Goal: Task Accomplishment & Management: Manage account settings

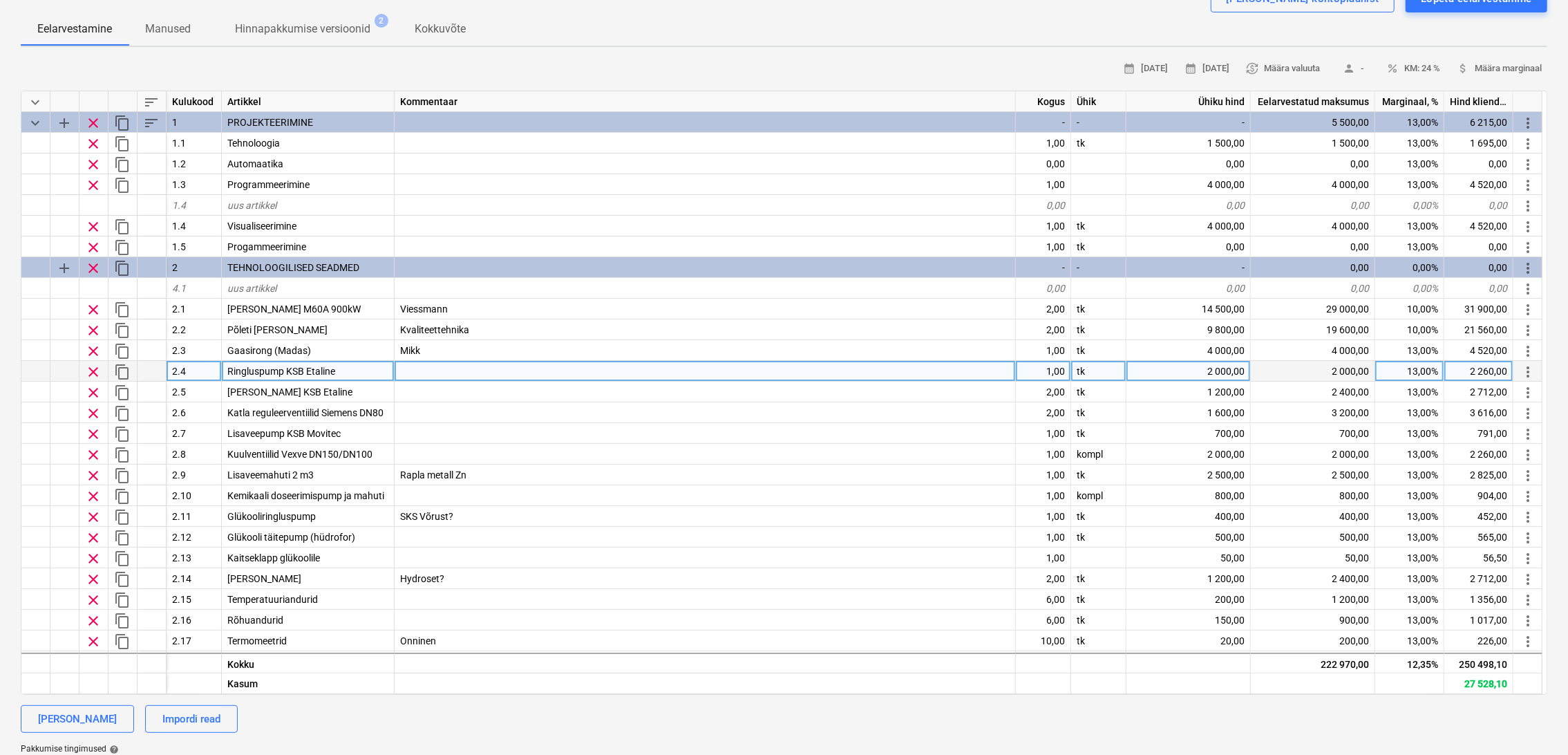
scroll to position [44, 0]
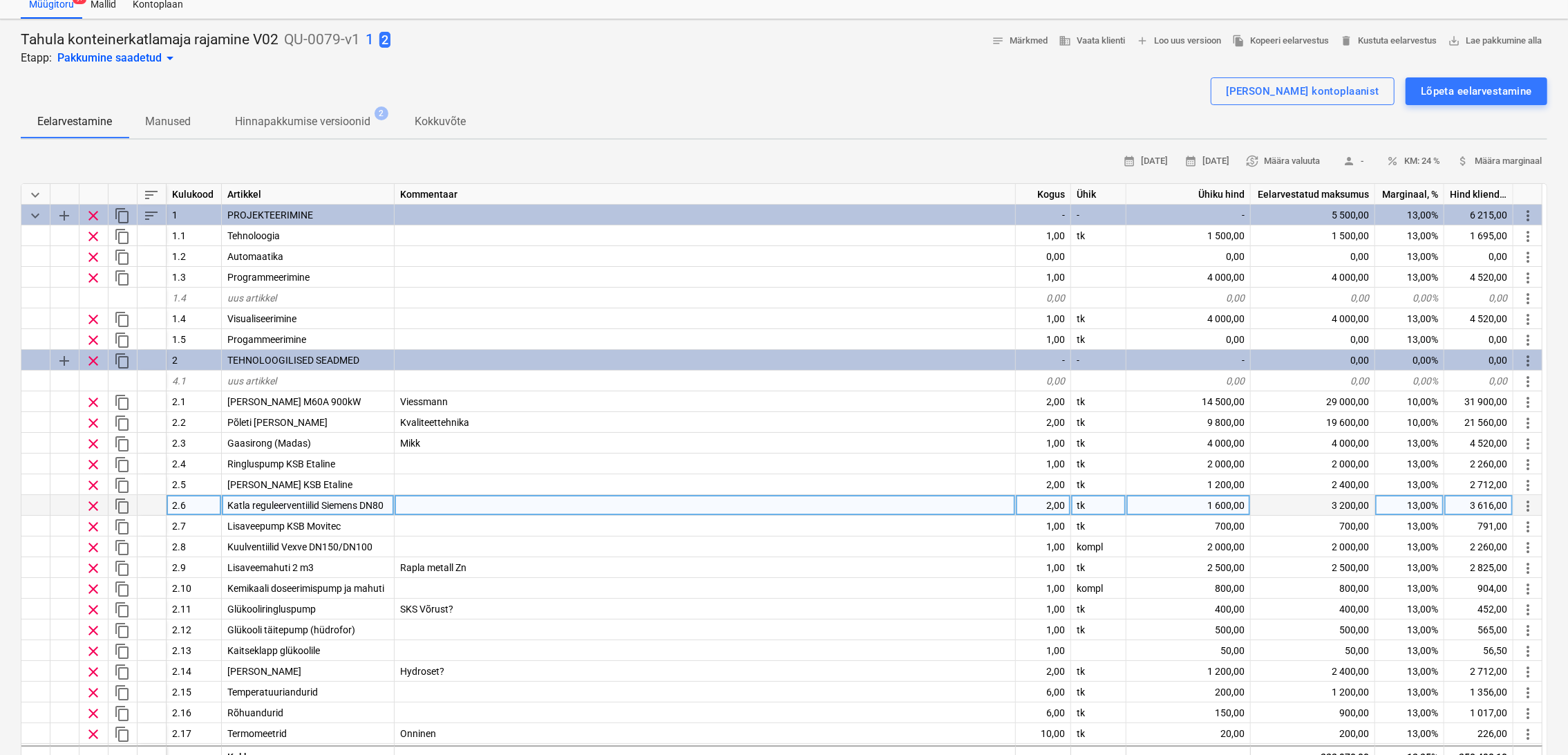
click at [1228, 502] on div "1 600,00" at bounding box center [1189, 505] width 125 height 21
type input "1100"
type textarea "x"
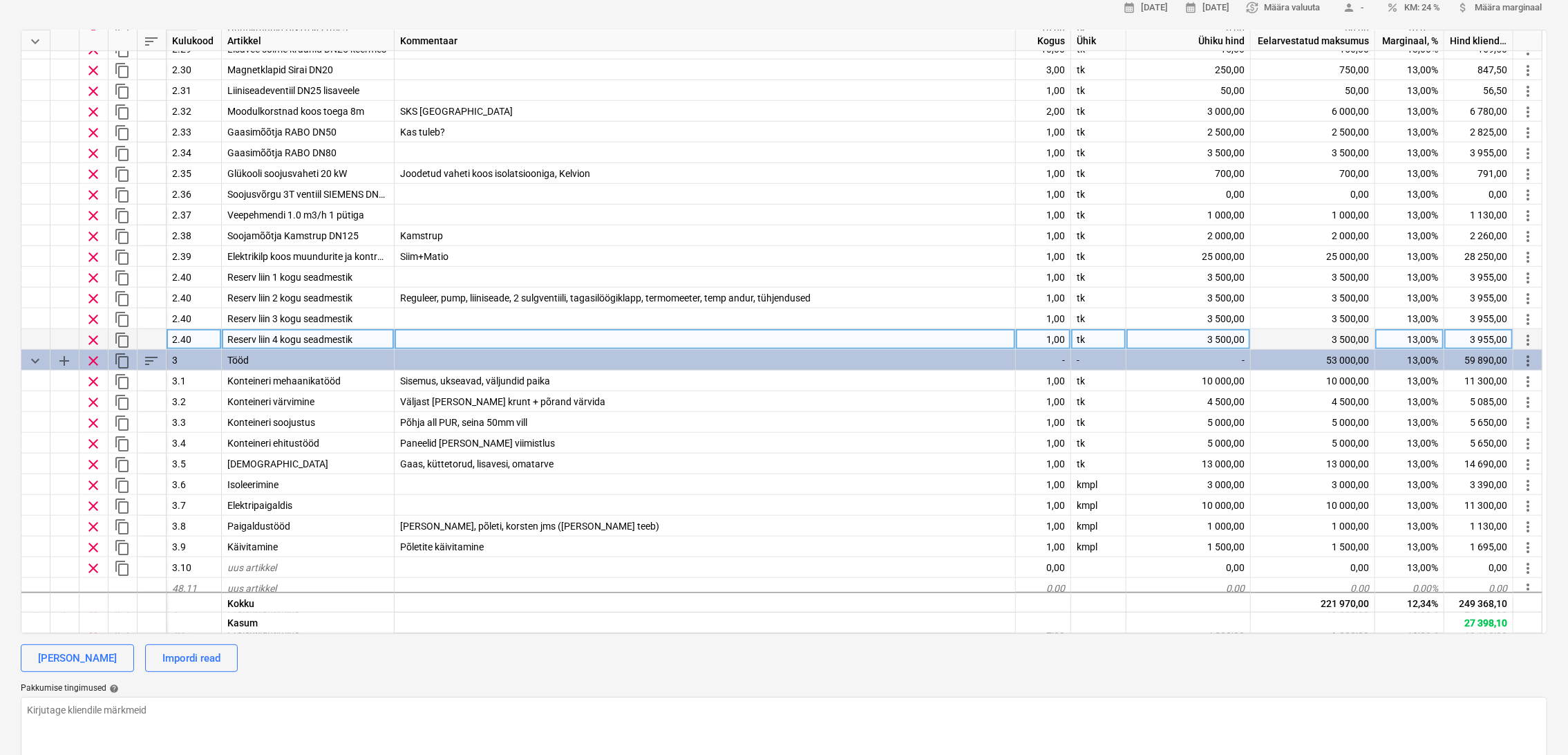
scroll to position [764, 0]
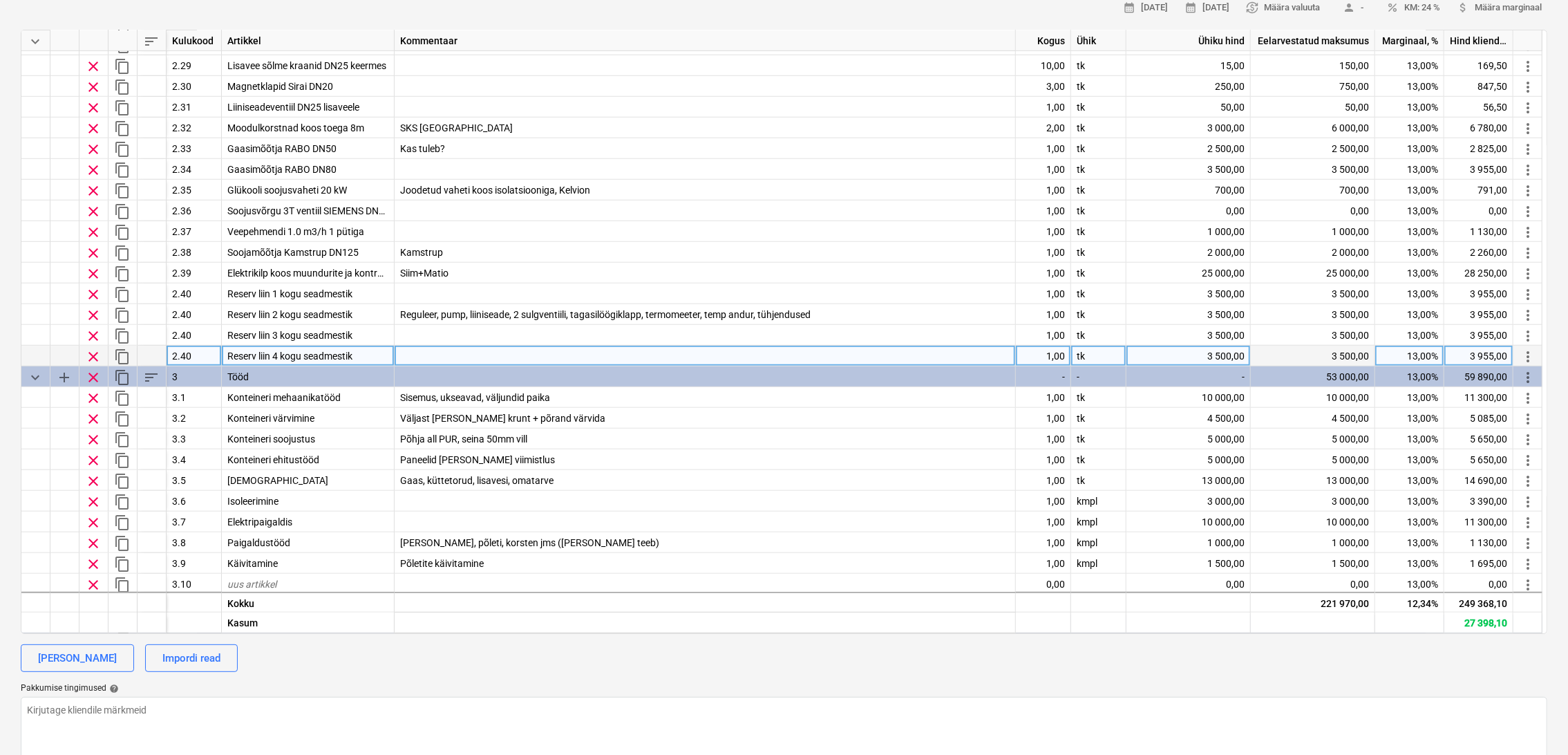
click at [1204, 352] on div "3 500,00" at bounding box center [1189, 356] width 125 height 21
type input "2000"
type textarea "x"
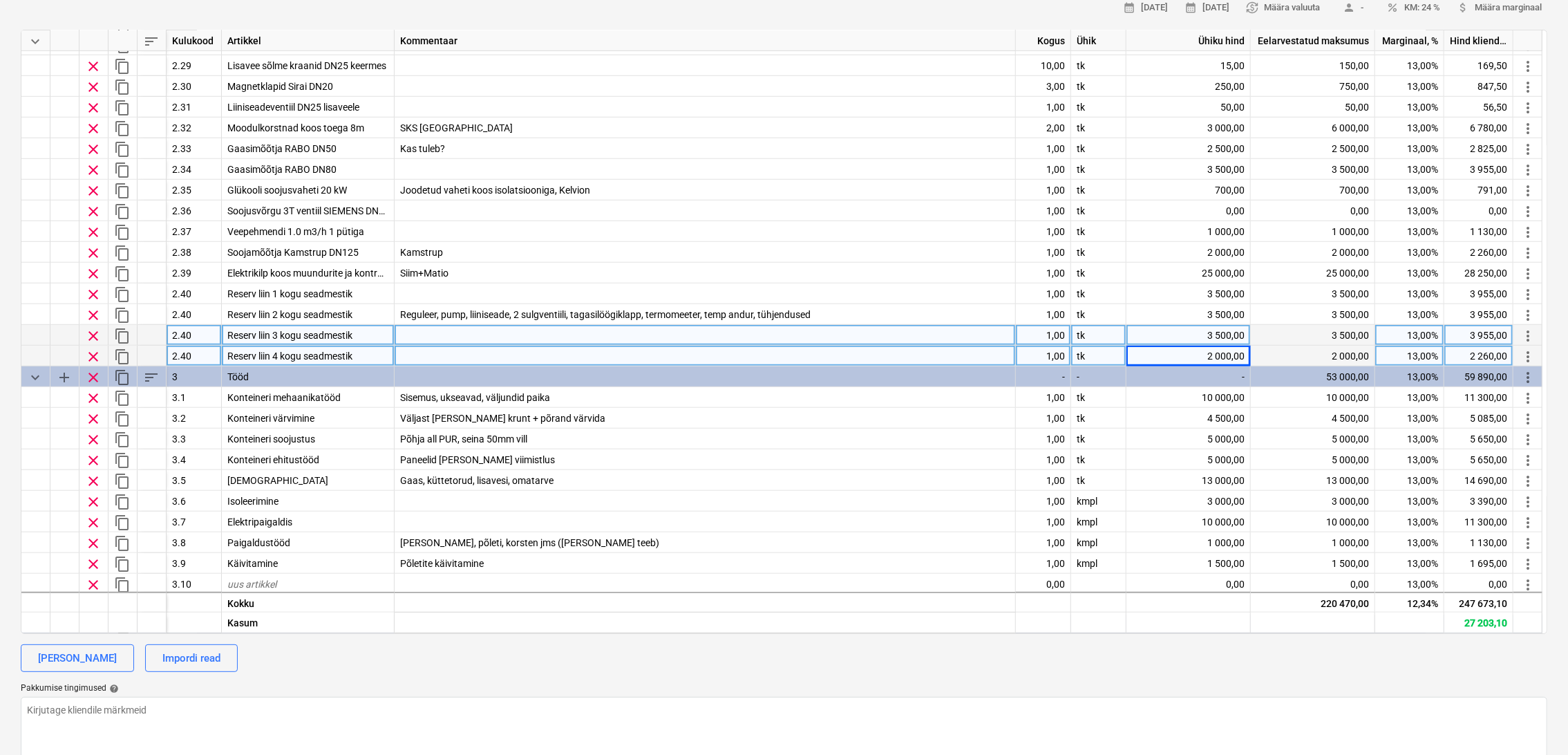
click at [1214, 335] on div "3 500,00" at bounding box center [1189, 335] width 125 height 21
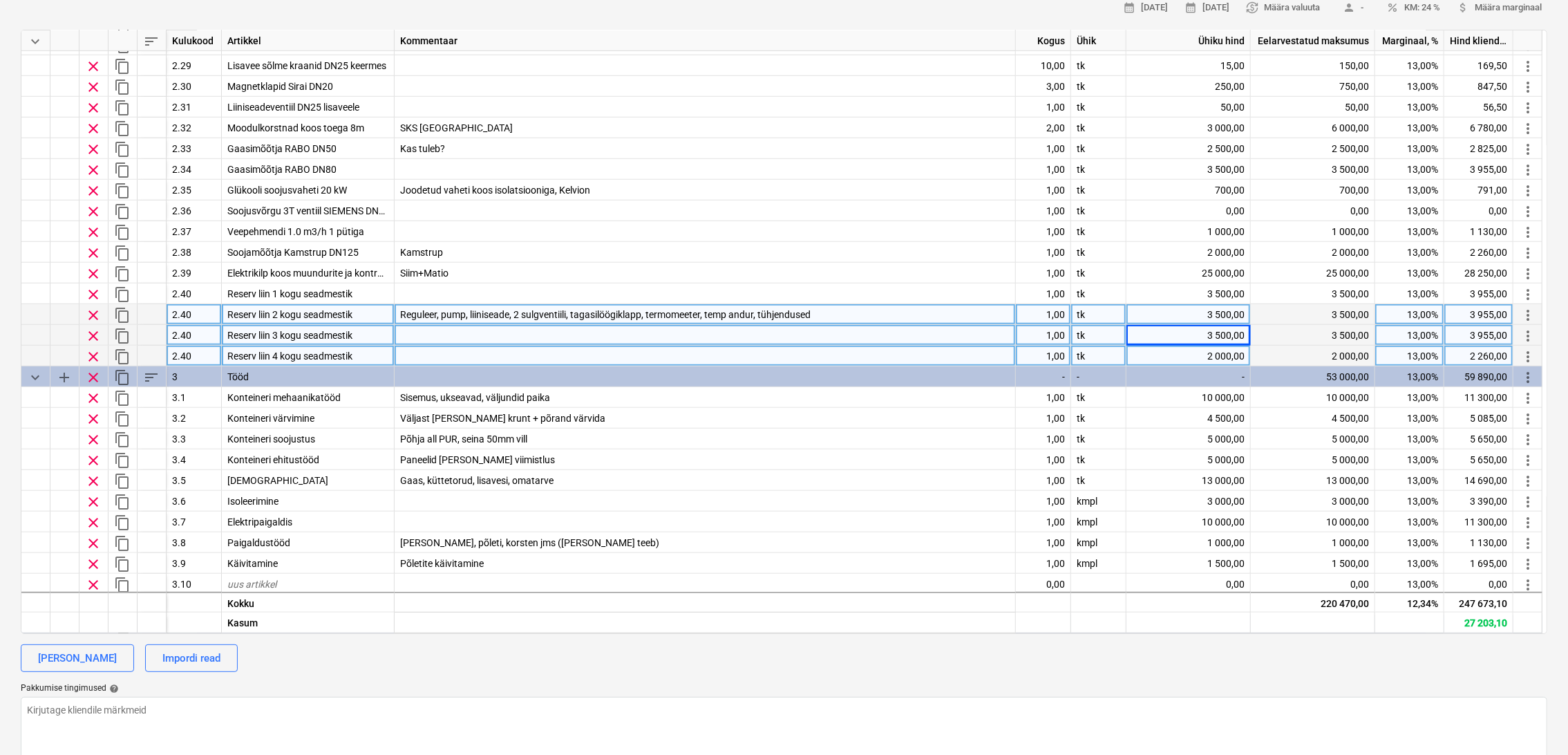
click at [1197, 310] on div "3 500,00" at bounding box center [1189, 315] width 125 height 21
type input "3200"
type textarea "x"
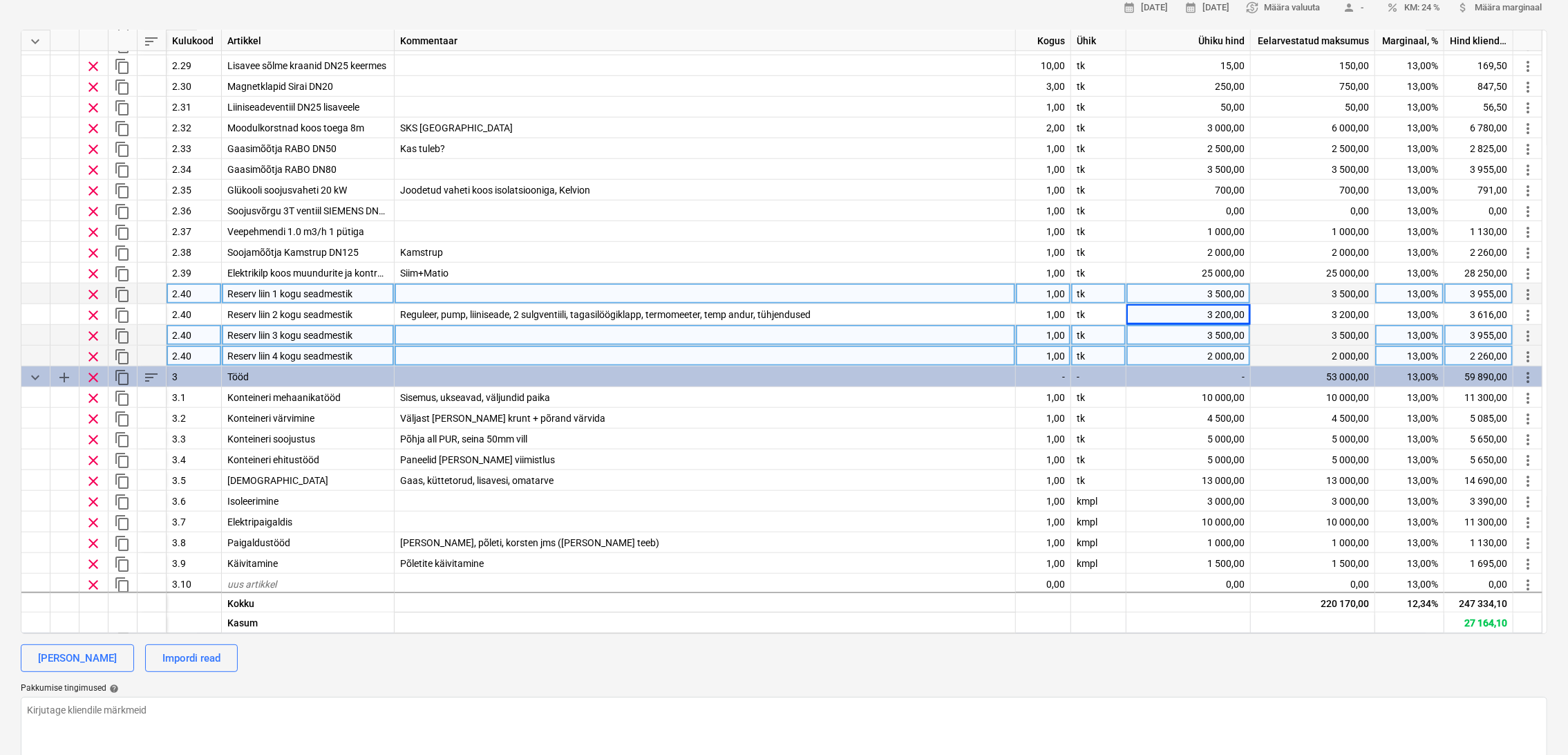
click at [1228, 293] on div "3 500,00" at bounding box center [1189, 294] width 125 height 21
type input "2500"
type textarea "x"
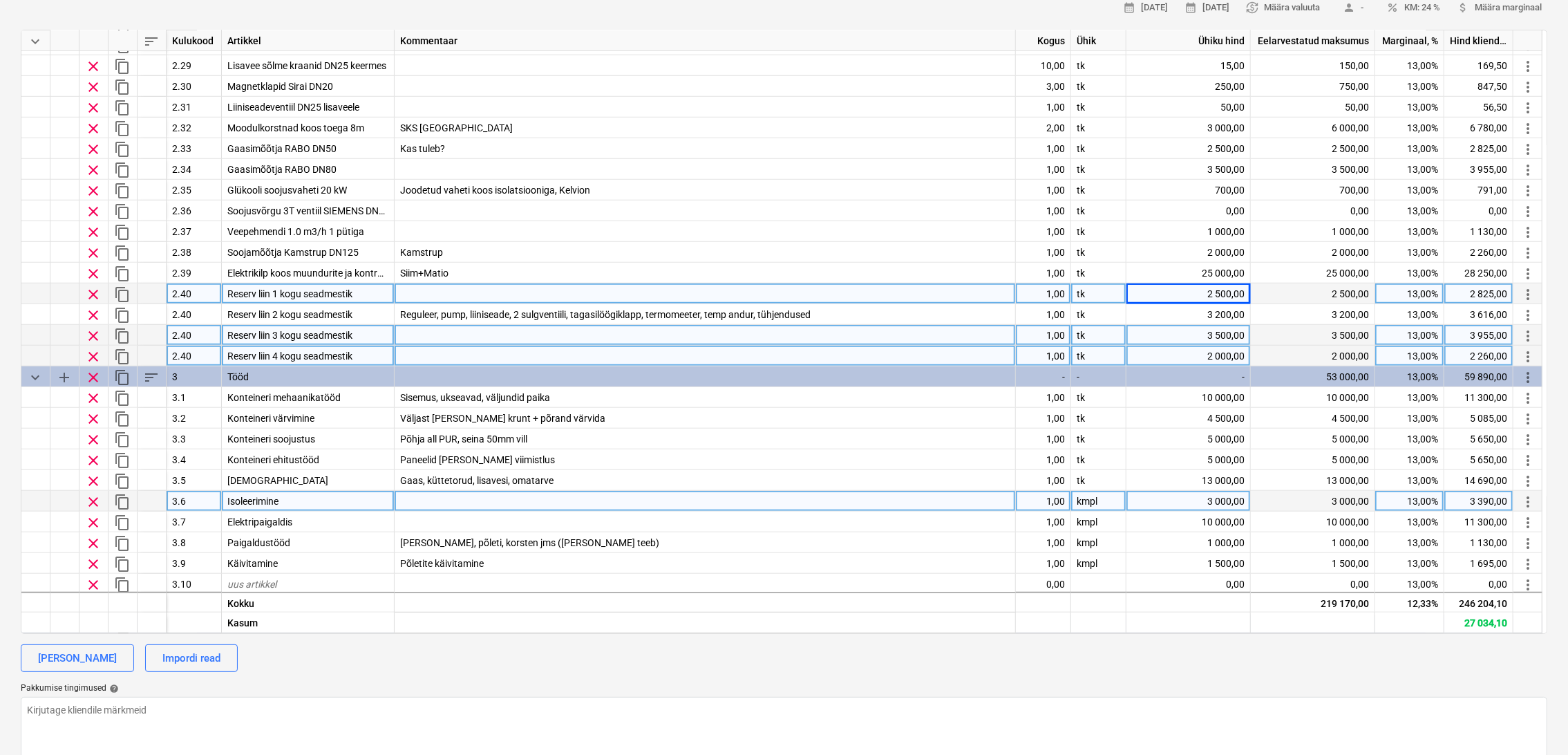
click at [1228, 502] on div "3 000,00" at bounding box center [1189, 501] width 125 height 21
type input "6000"
type textarea "x"
click at [597, 498] on div at bounding box center [705, 501] width 621 height 21
type input "Oisu 5300"
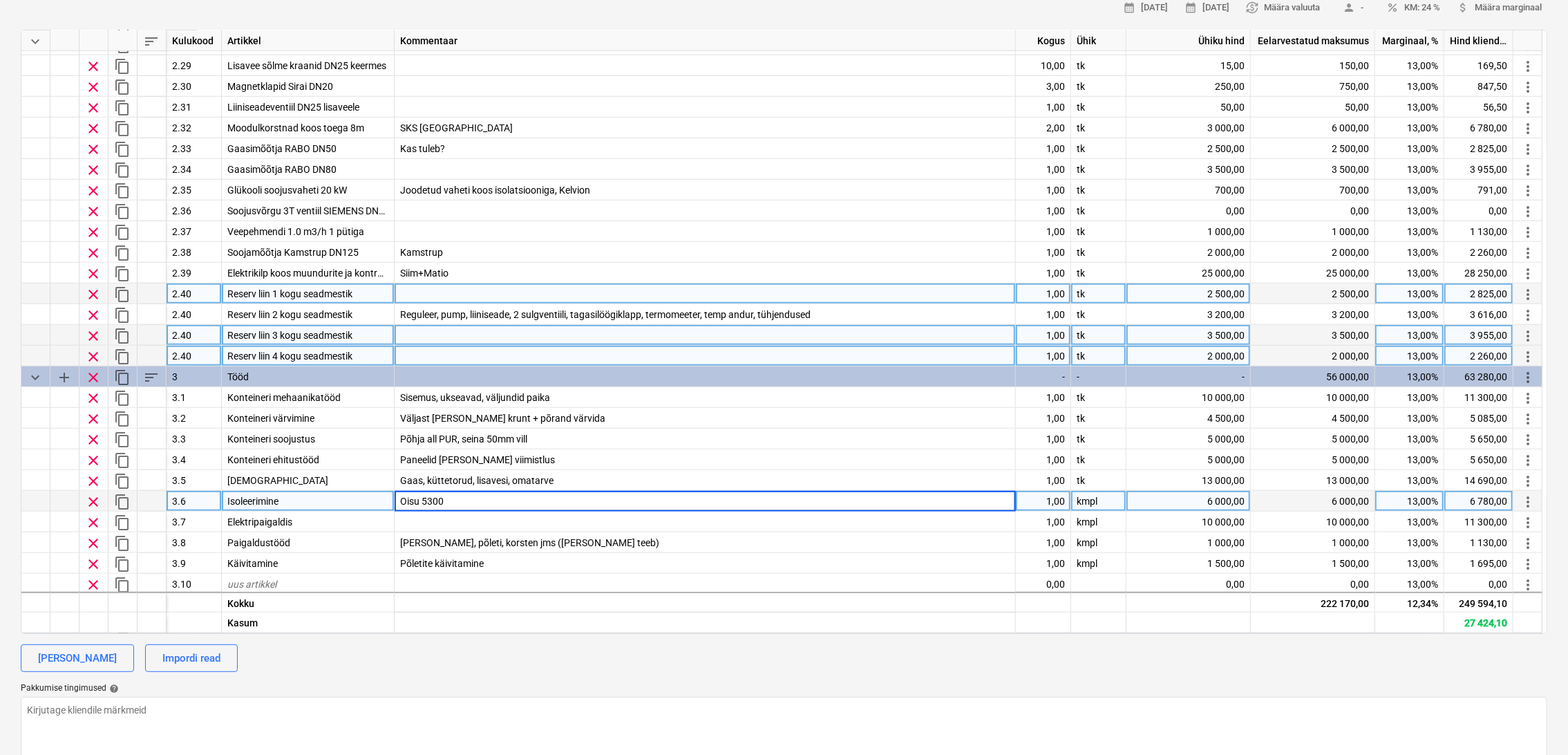
type textarea "x"
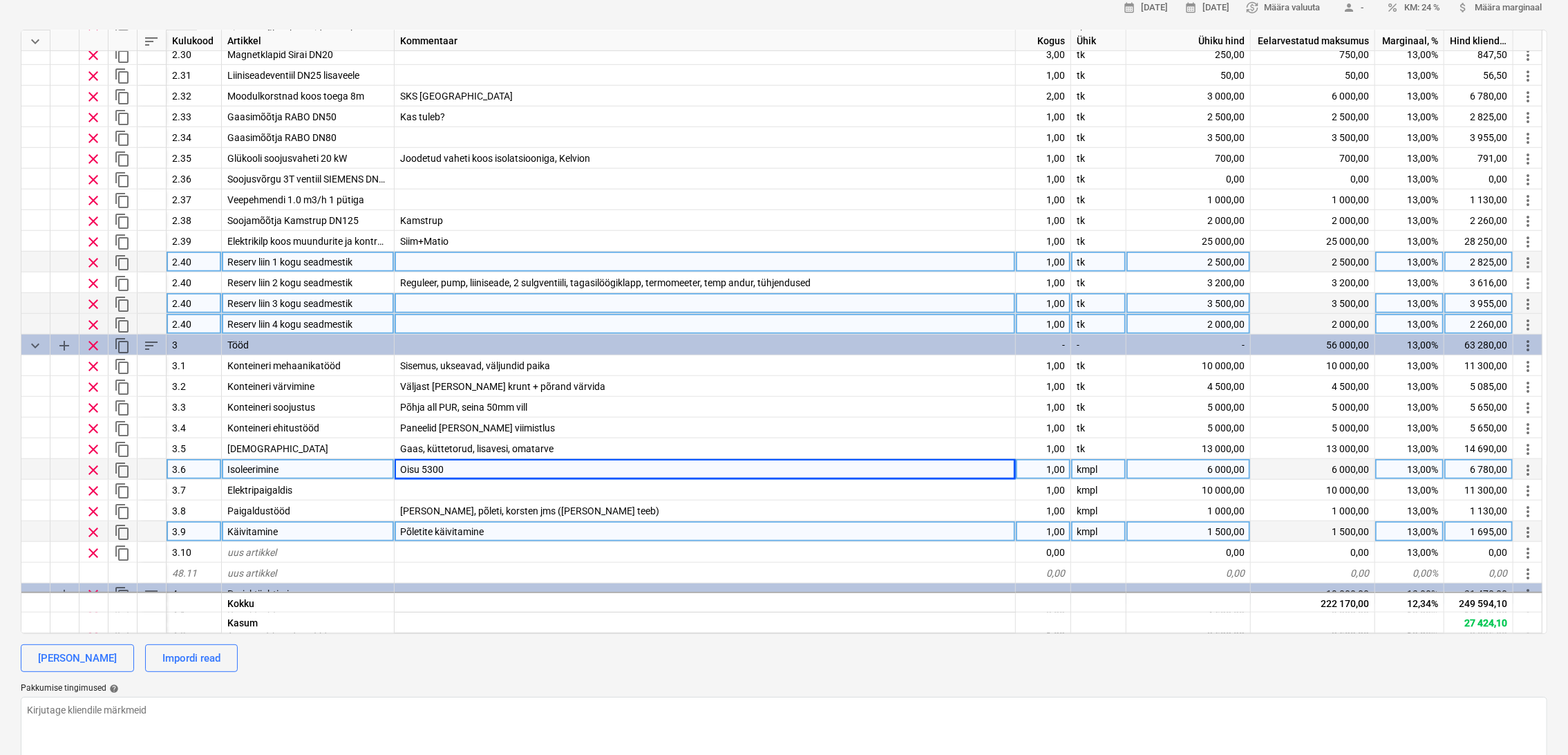
scroll to position [841, 0]
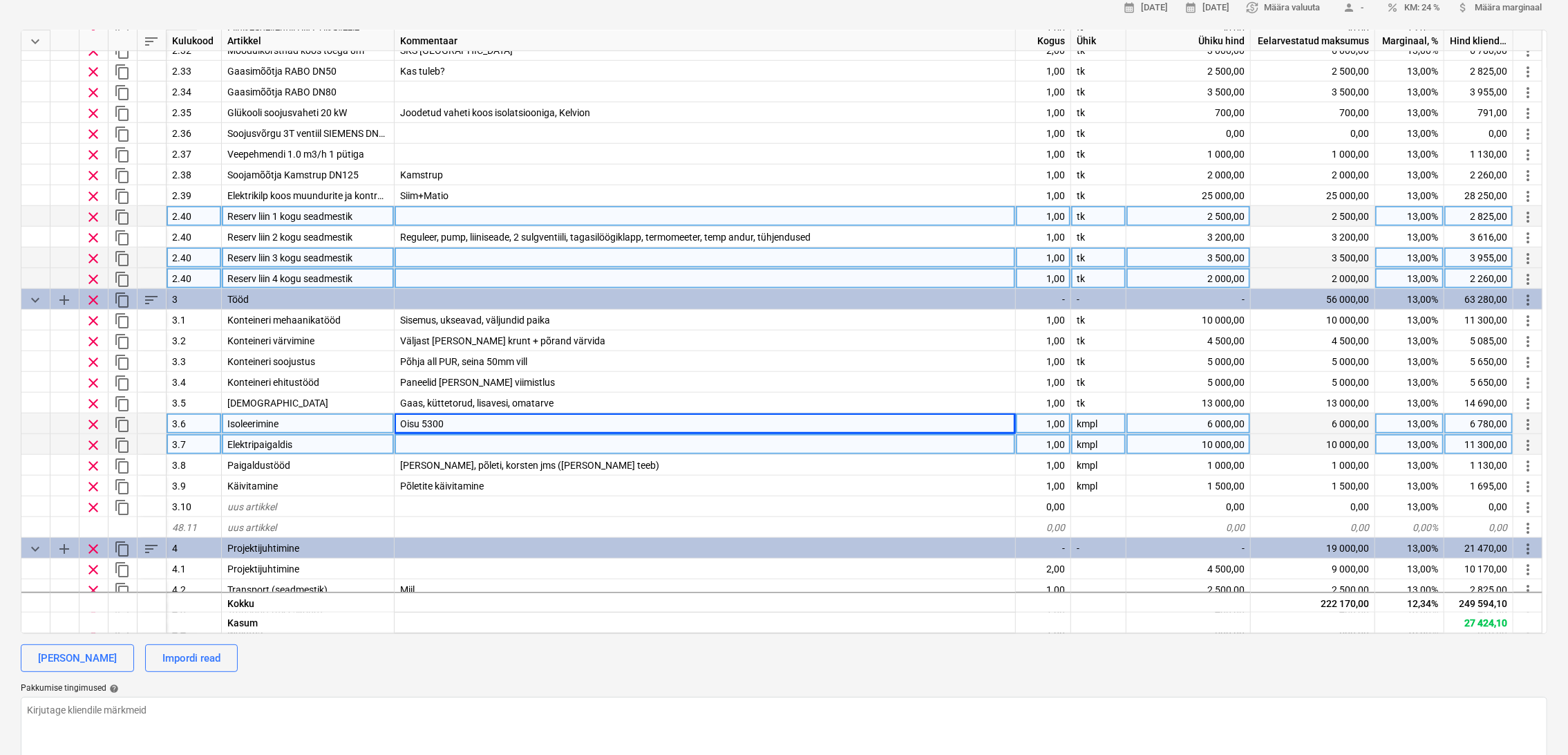
click at [1235, 446] on div "10 000,00" at bounding box center [1189, 445] width 125 height 21
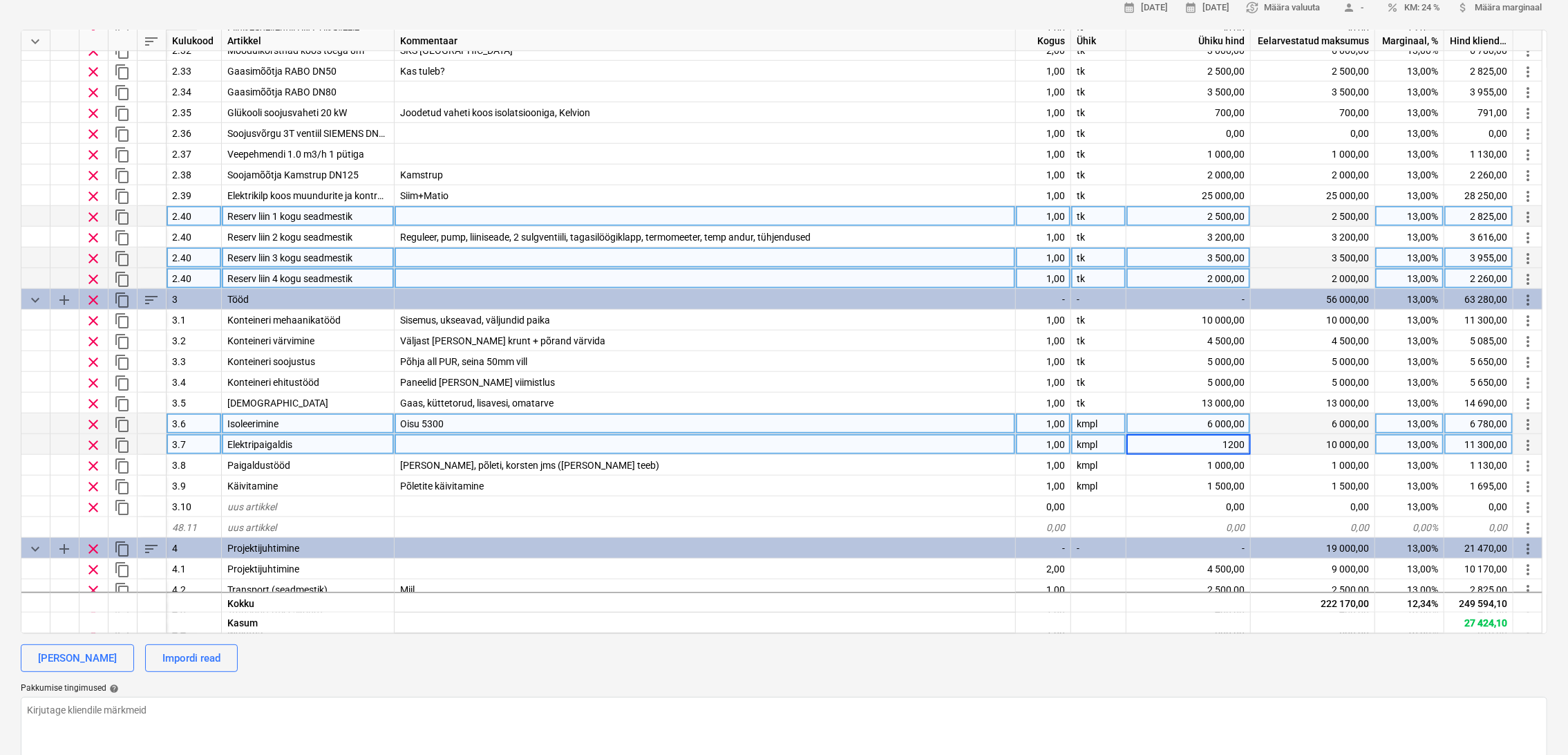
type input "12000"
type textarea "x"
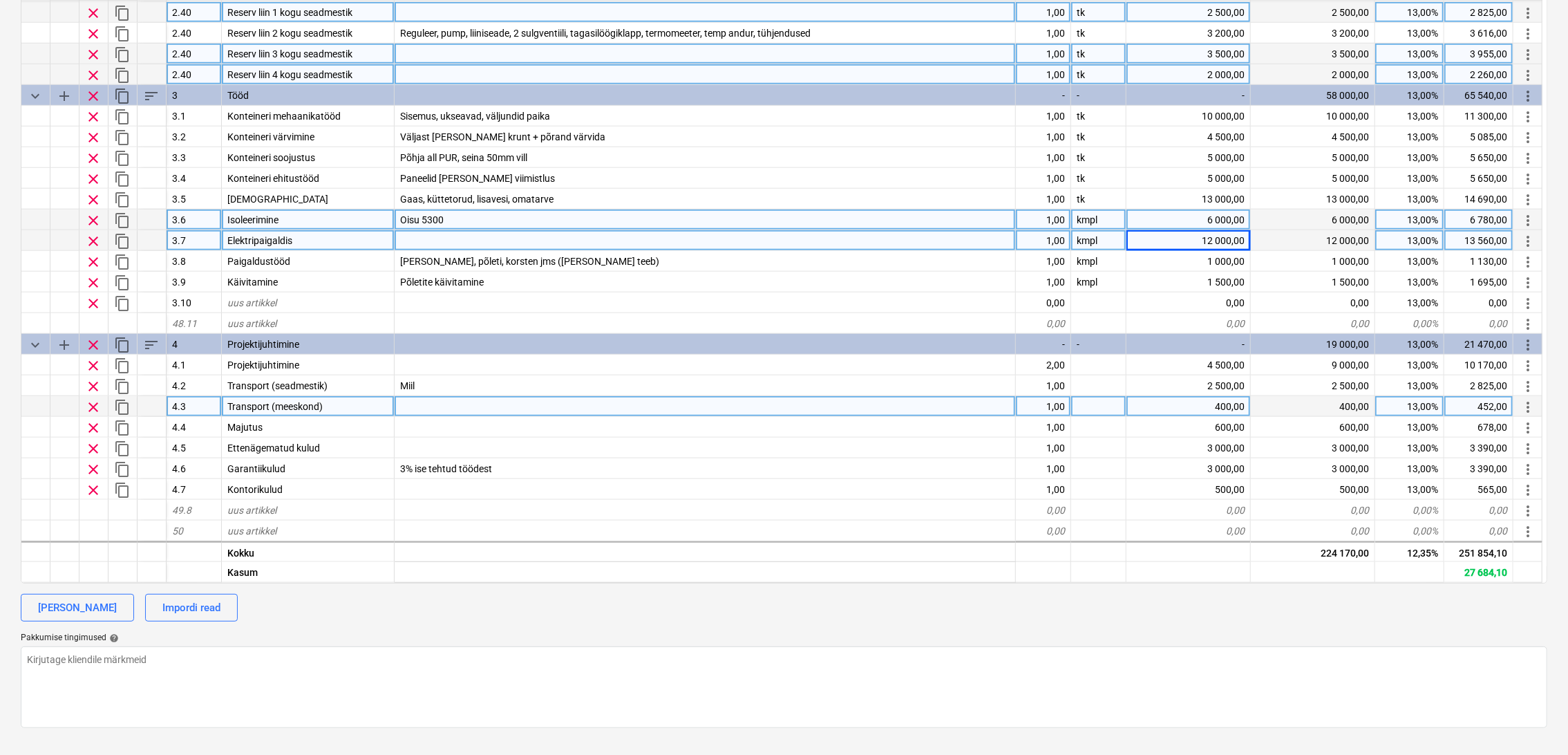
scroll to position [274, 0]
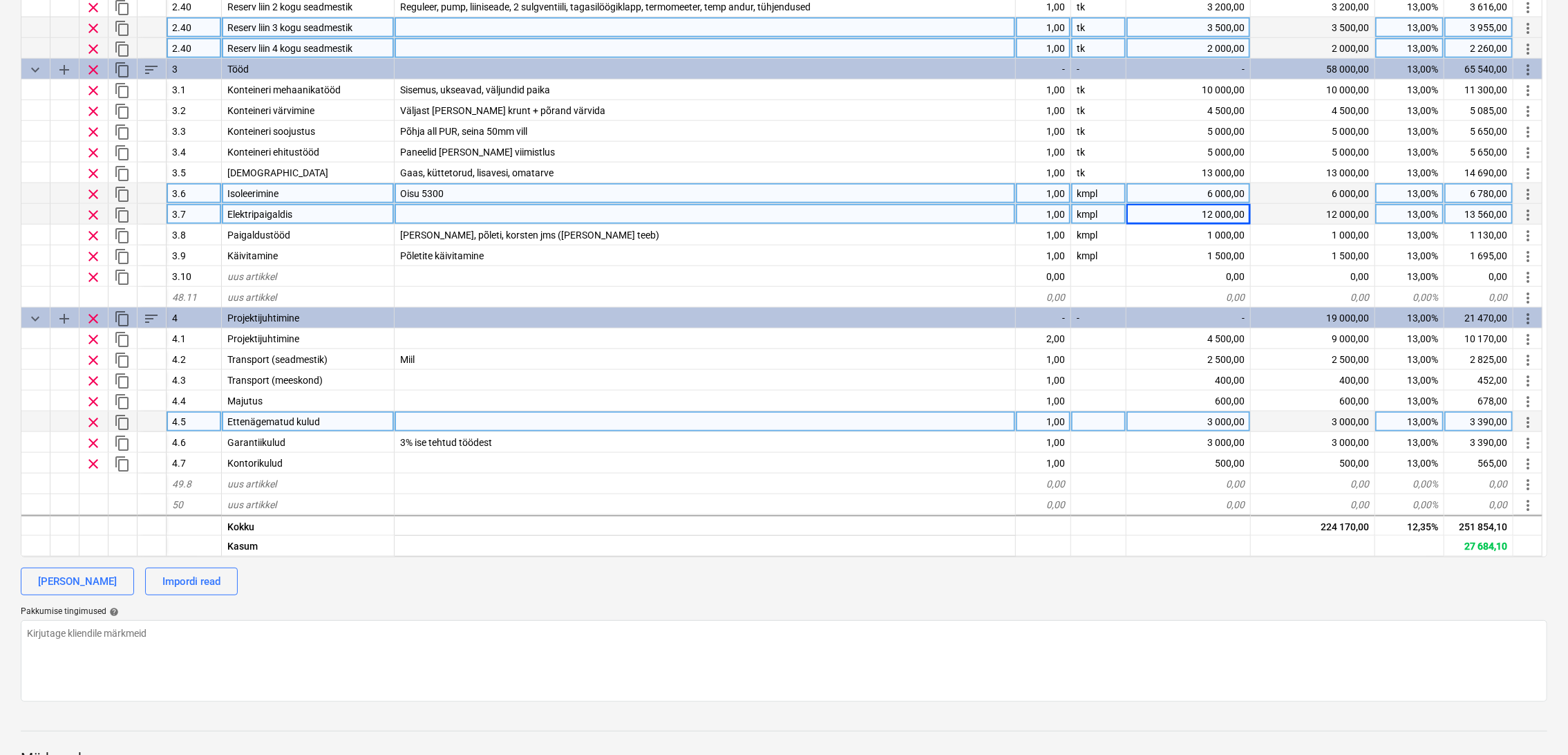
click at [1235, 420] on div "3 000,00" at bounding box center [1189, 422] width 125 height 21
type input "1000"
type textarea "x"
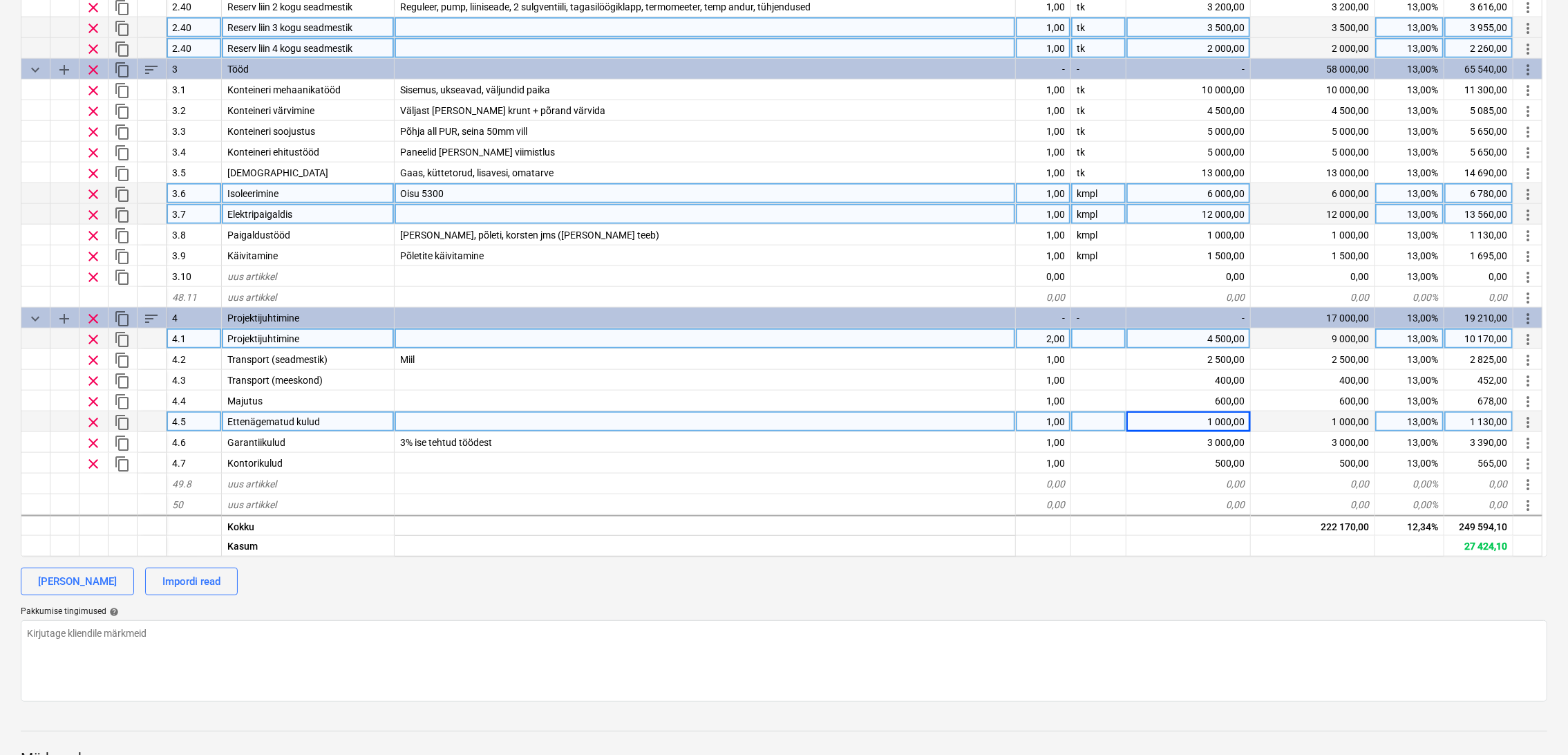
click at [1425, 336] on div "13,00%" at bounding box center [1409, 339] width 69 height 21
type input "0"
type textarea "x"
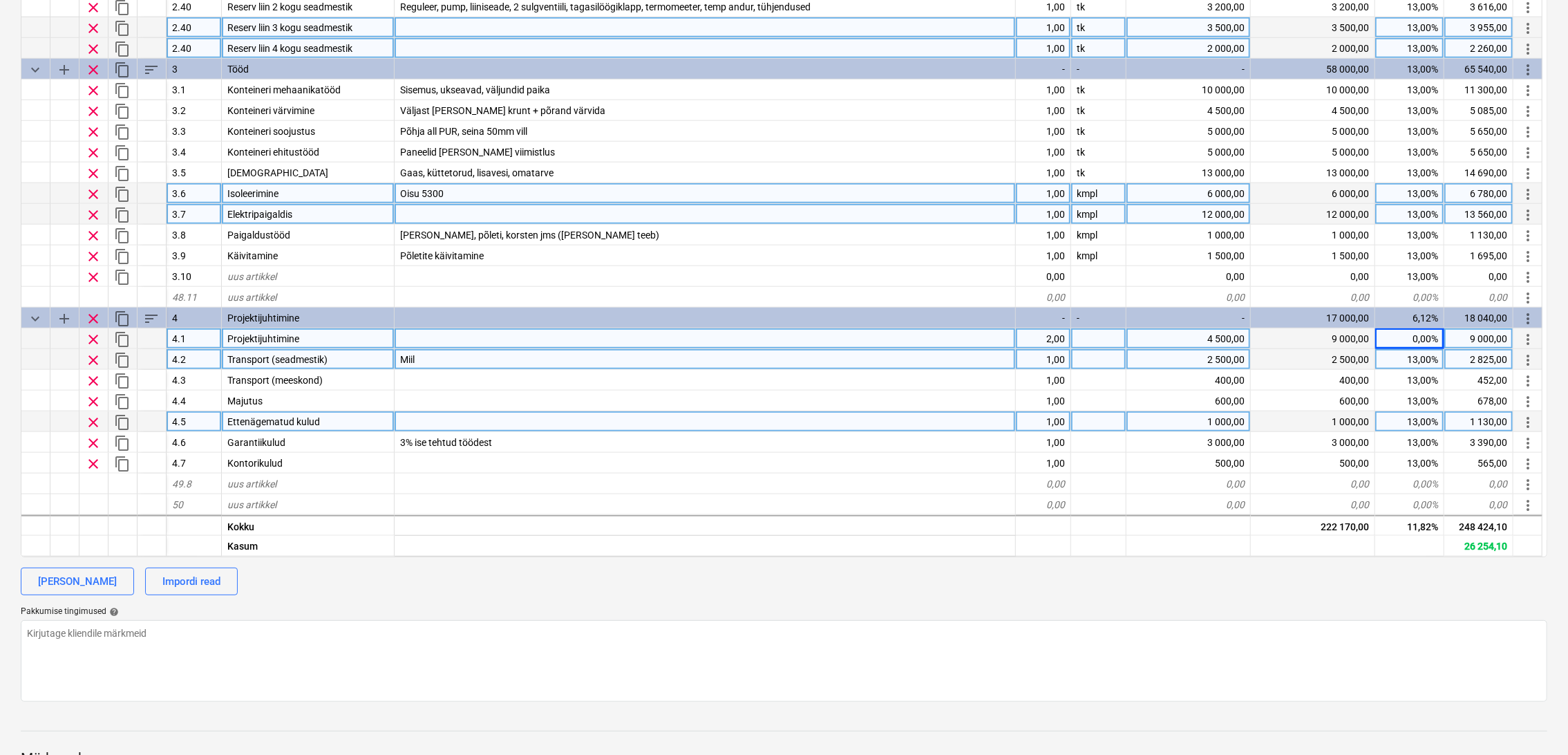
click at [420, 356] on div "Miil" at bounding box center [705, 360] width 621 height 21
click at [420, 356] on input "Miil" at bounding box center [705, 359] width 620 height 20
type input "Miil>tootmine>värvimine>tootmine>[GEOGRAPHIC_DATA]"
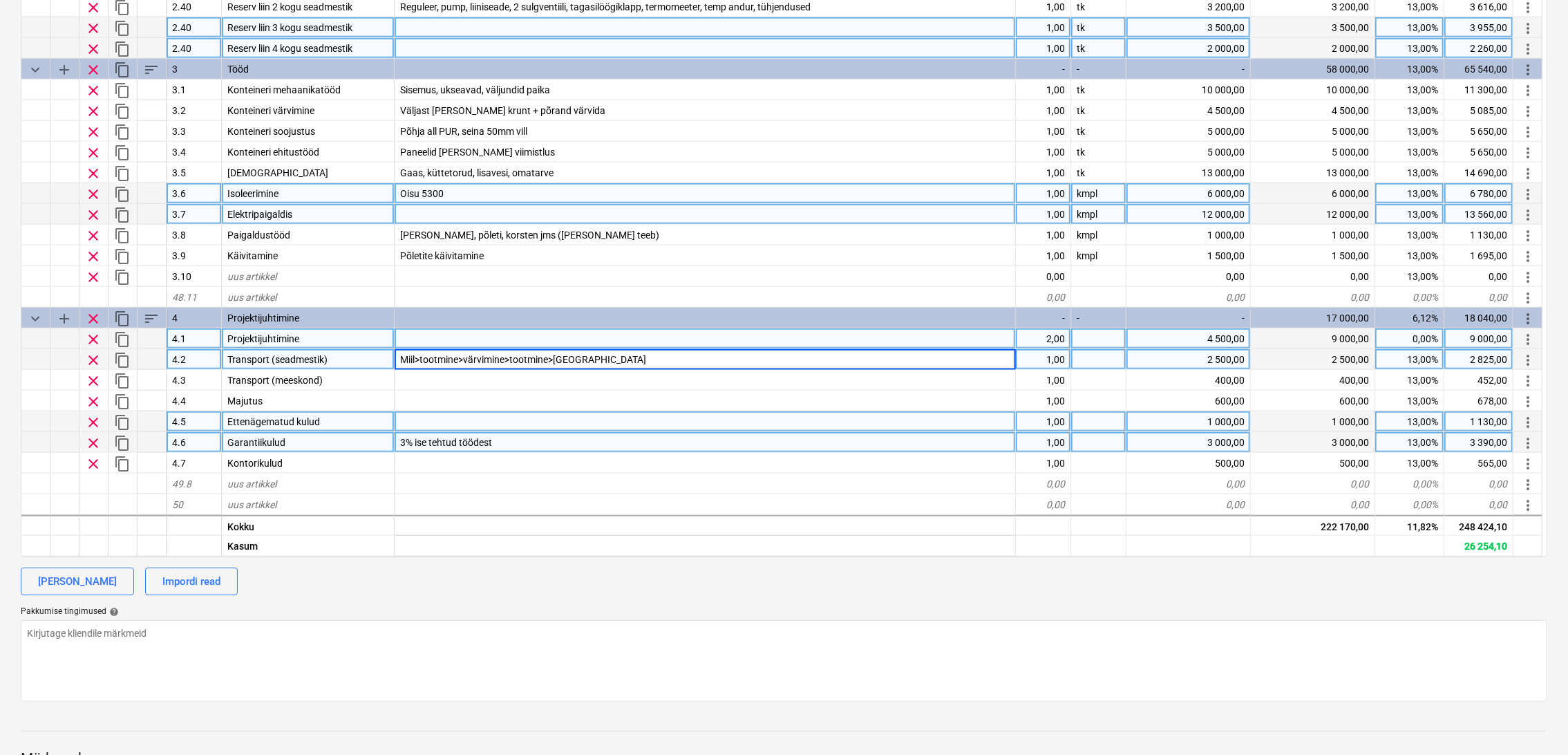
click at [1238, 438] on div "3 000,00" at bounding box center [1189, 443] width 125 height 21
type textarea "x"
type input "2000"
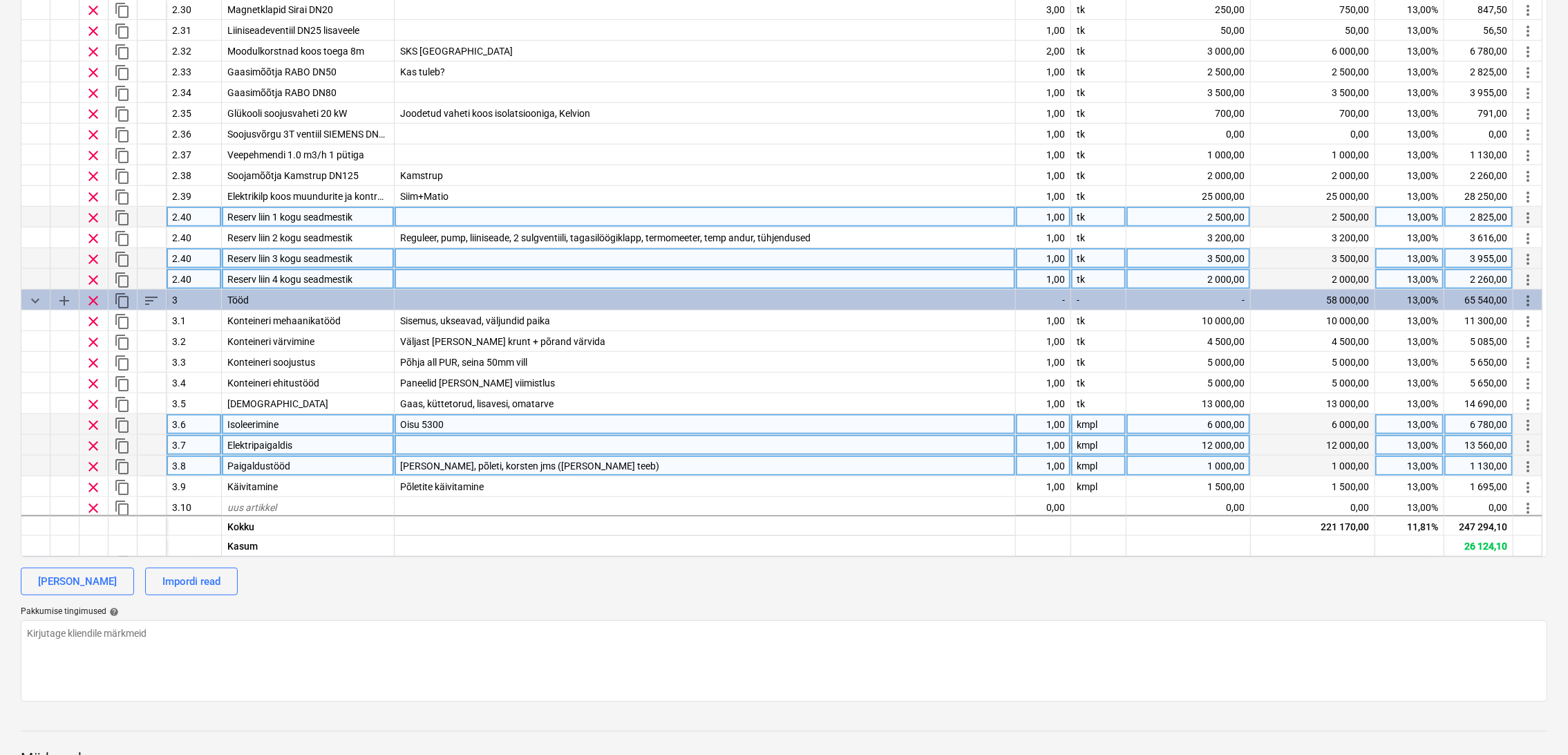
scroll to position [687, 0]
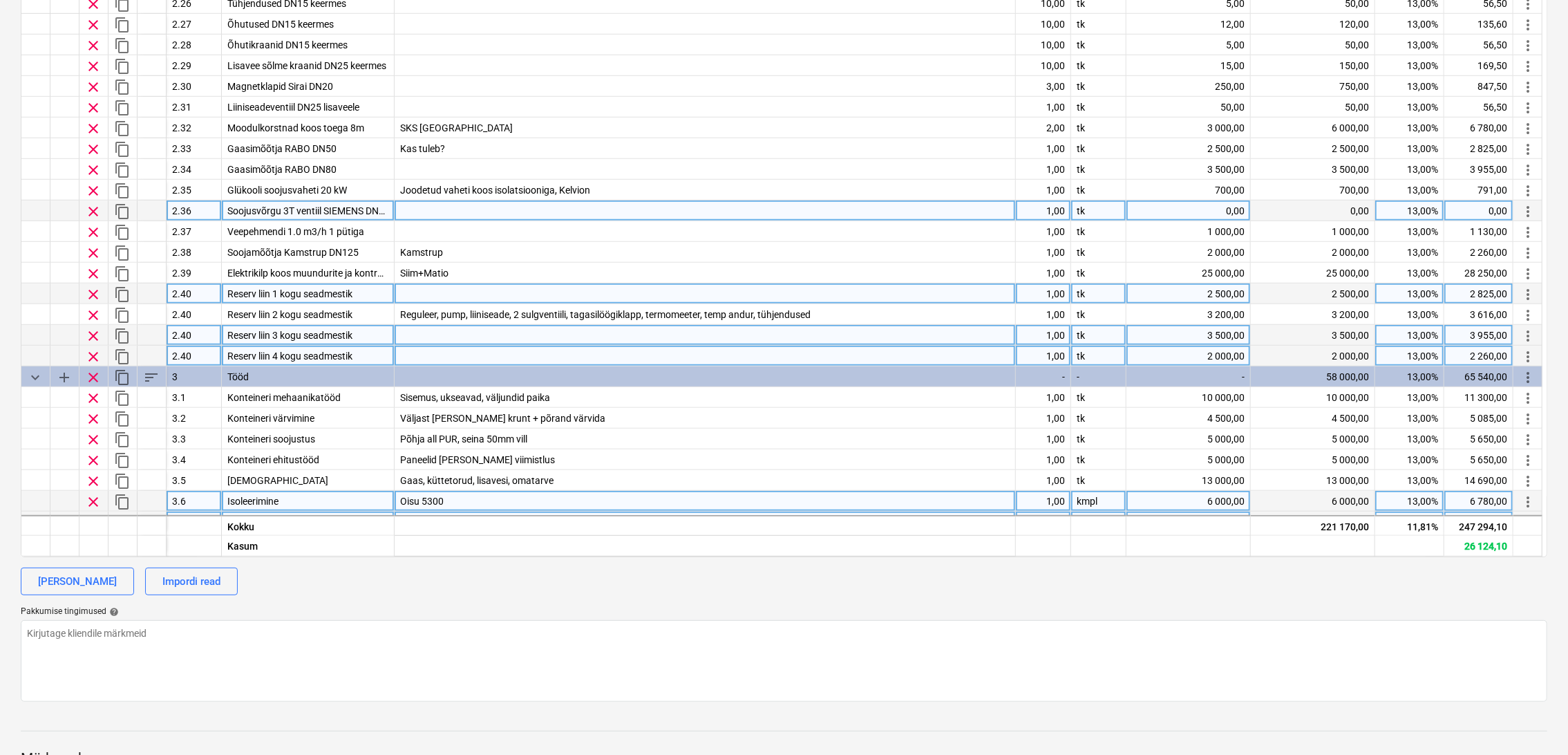
click at [91, 209] on span "clear" at bounding box center [94, 212] width 17 height 17
type textarea "x"
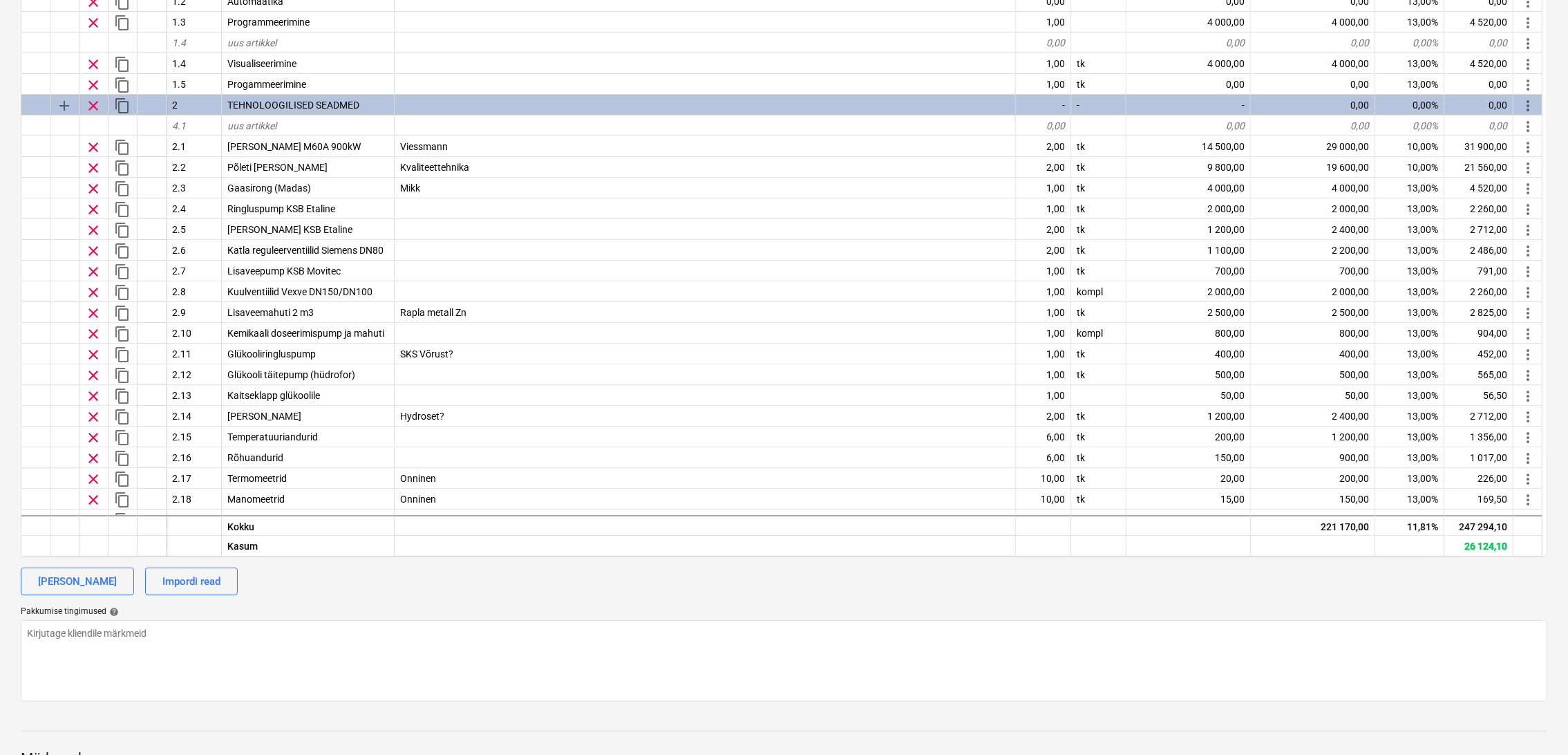
scroll to position [0, 0]
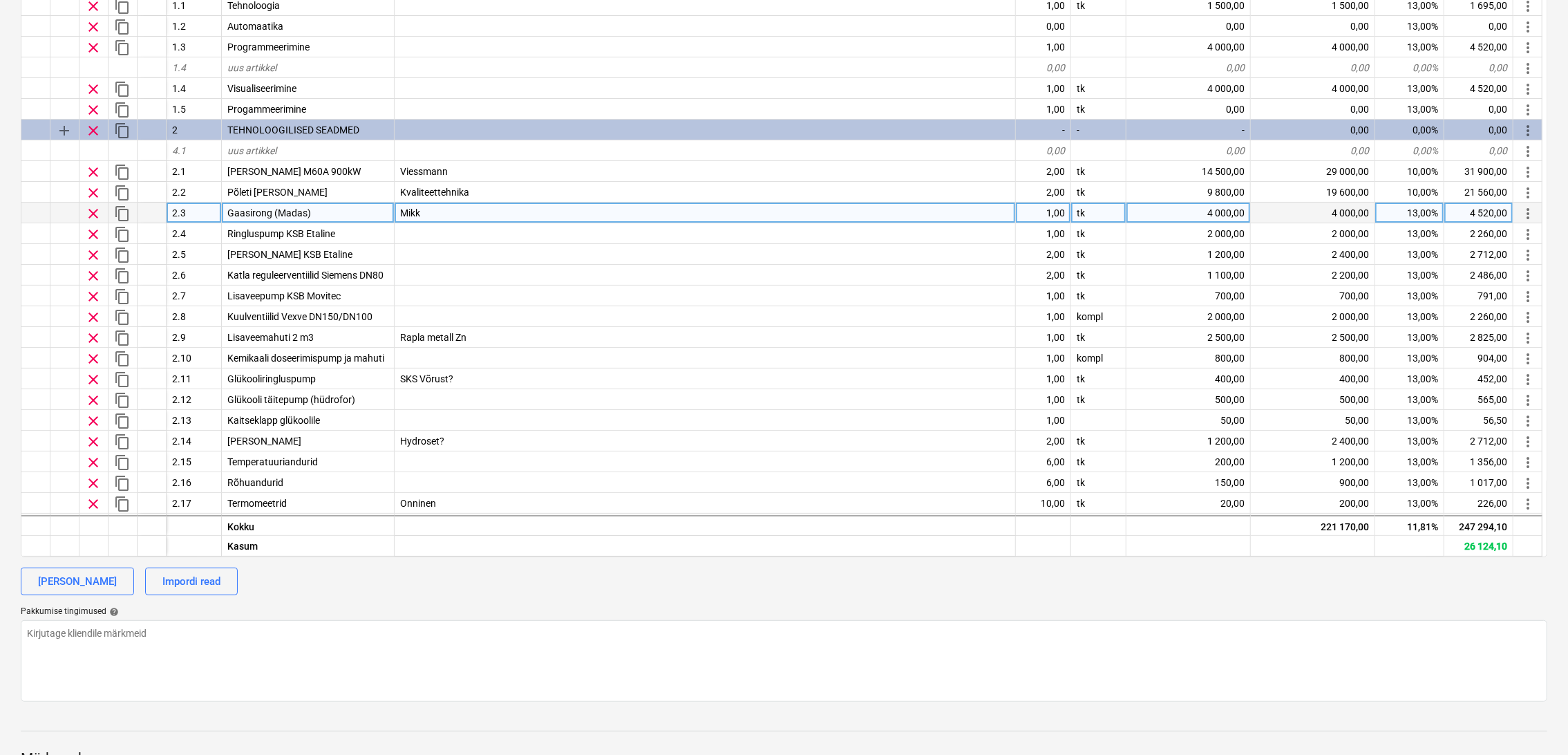
click at [1218, 203] on div "4 000,00" at bounding box center [1189, 213] width 125 height 21
type input "2500"
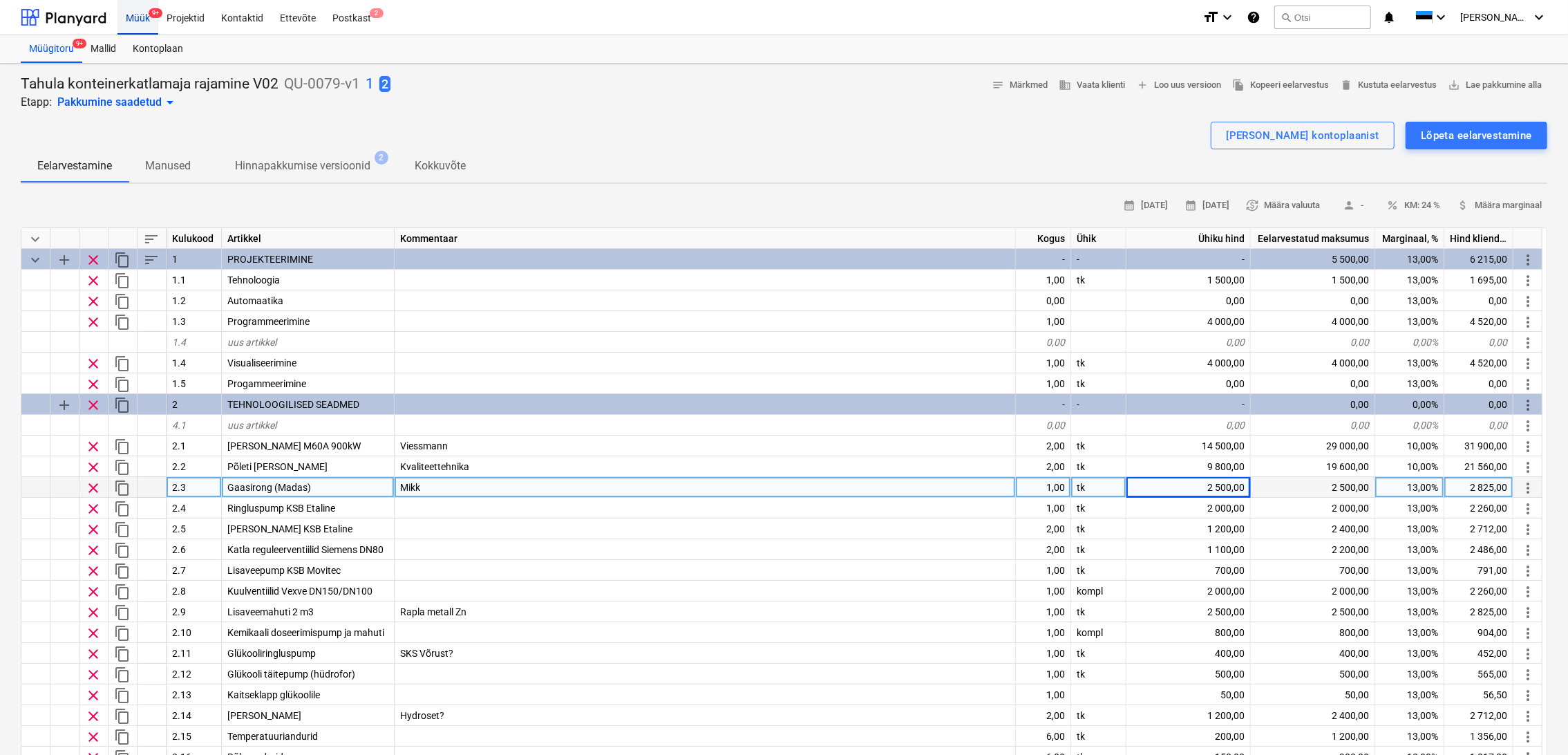
click at [143, 21] on div "Müük 9+" at bounding box center [137, 16] width 41 height 35
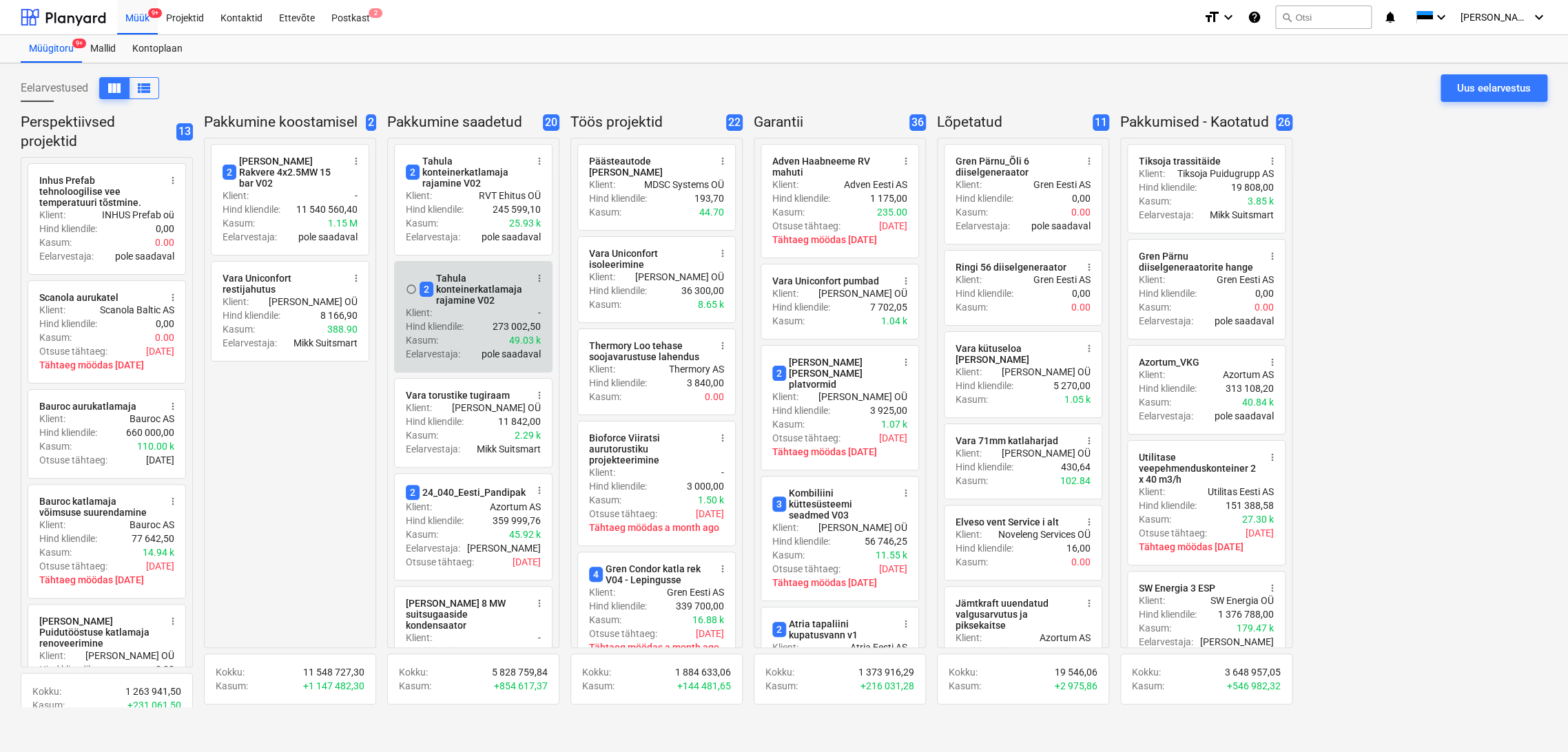
click at [457, 329] on p "Hind kliendile :" at bounding box center [434, 326] width 58 height 14
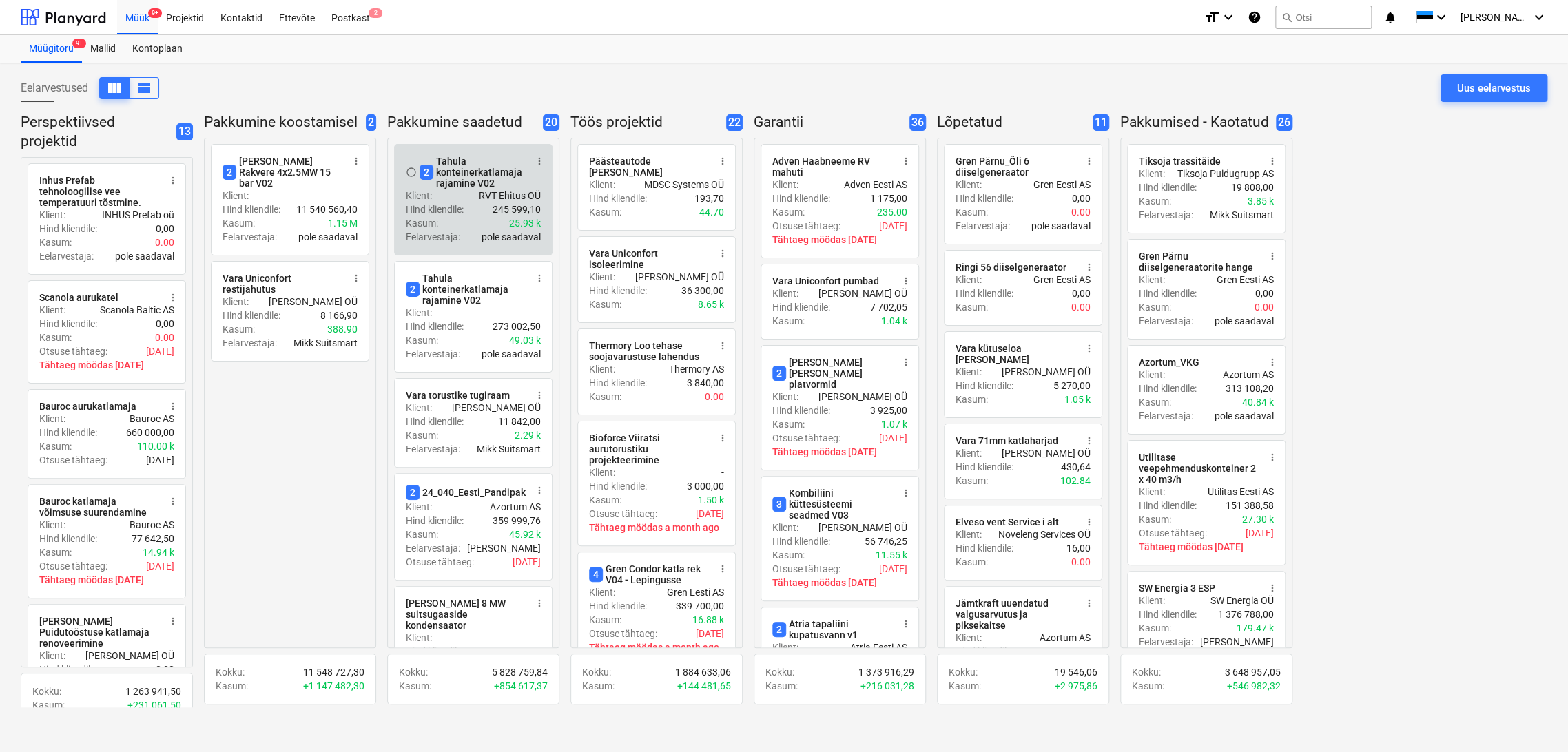
click at [471, 206] on div "Hind kliendile : 245 599,10" at bounding box center [472, 209] width 135 height 14
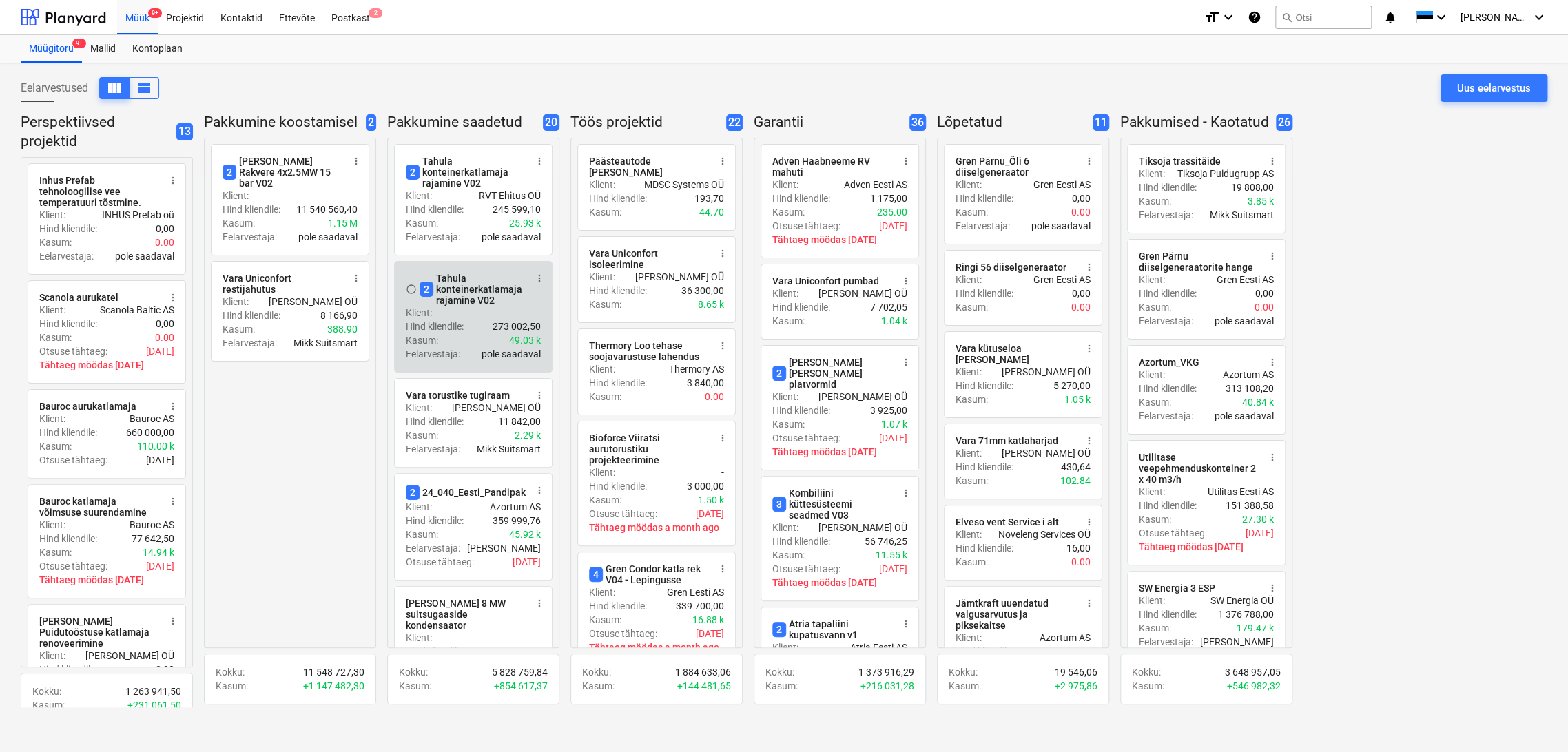
click at [535, 282] on span "more_vert" at bounding box center [539, 278] width 11 height 11
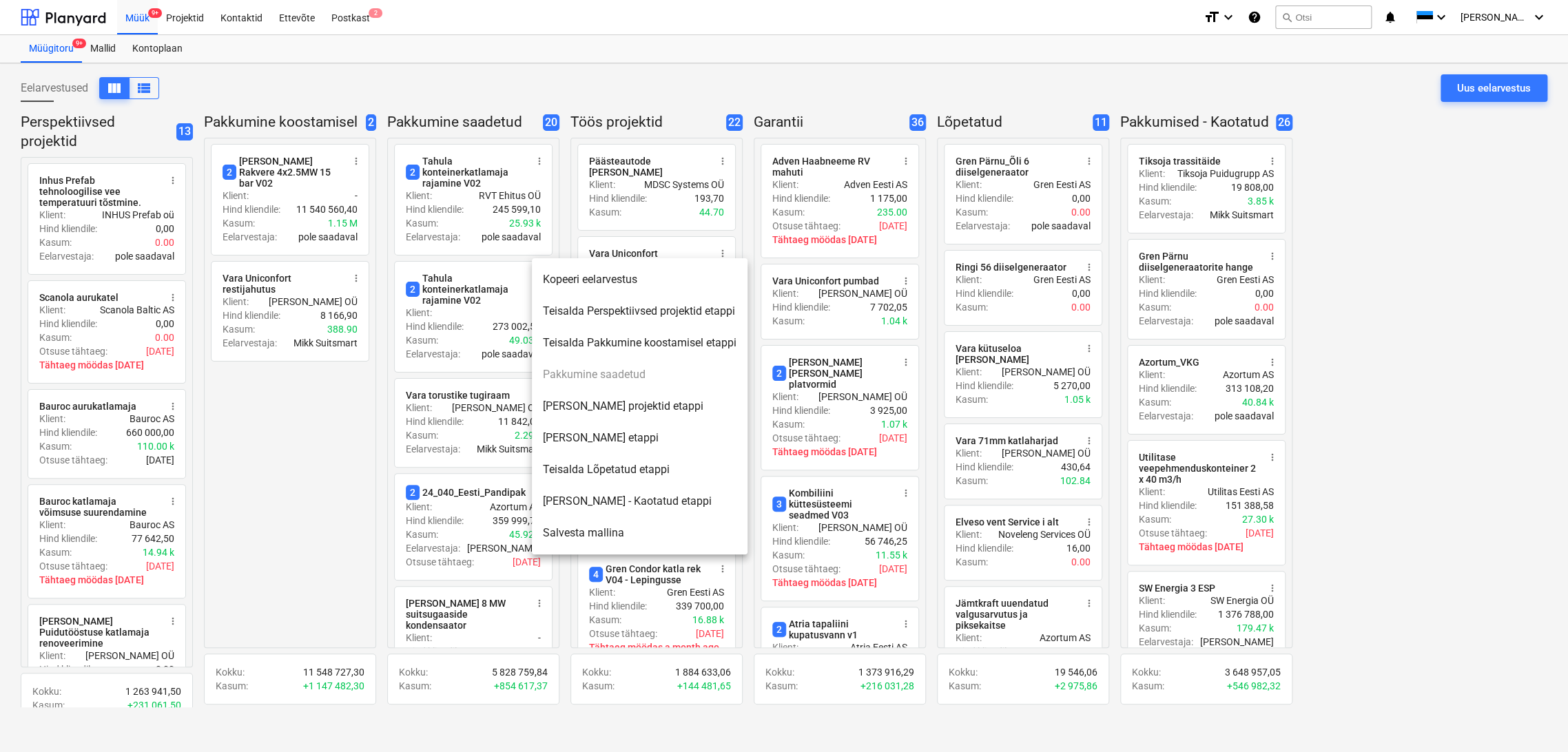
click at [636, 498] on li "[PERSON_NAME] - Kaotatud etappi" at bounding box center [639, 501] width 216 height 32
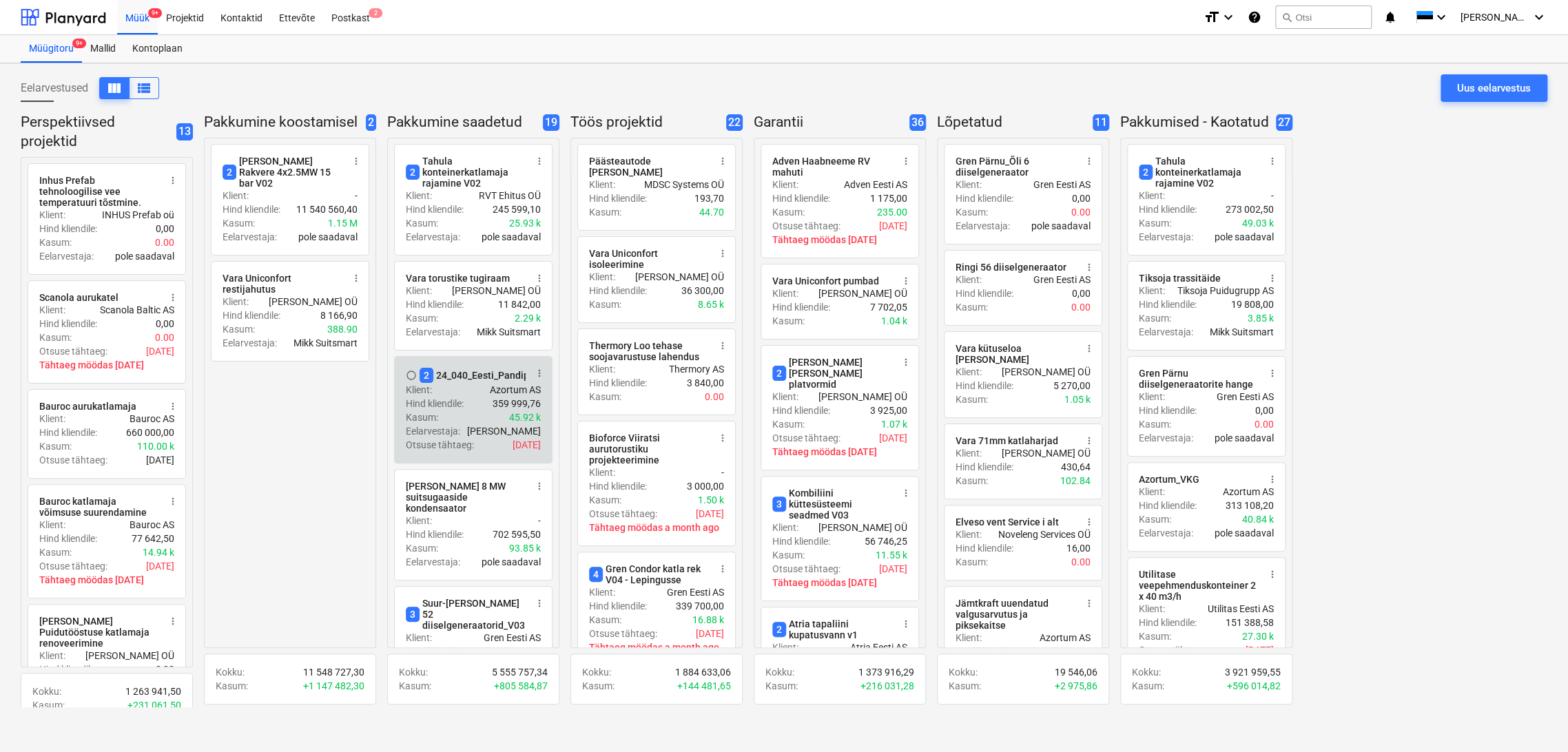
click at [539, 373] on span "more_vert" at bounding box center [539, 373] width 11 height 11
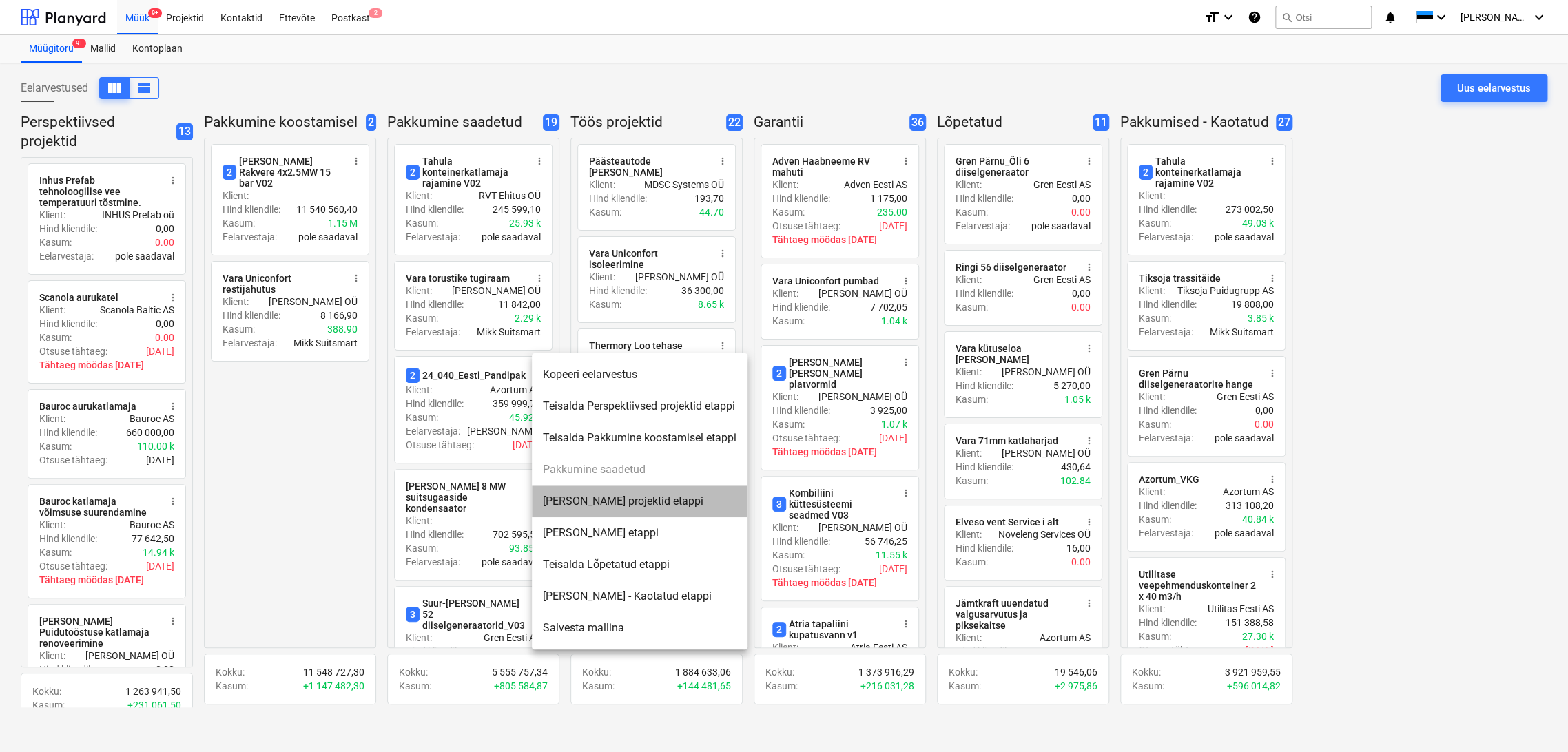
click at [594, 502] on li "[PERSON_NAME] projektid etappi" at bounding box center [639, 501] width 216 height 32
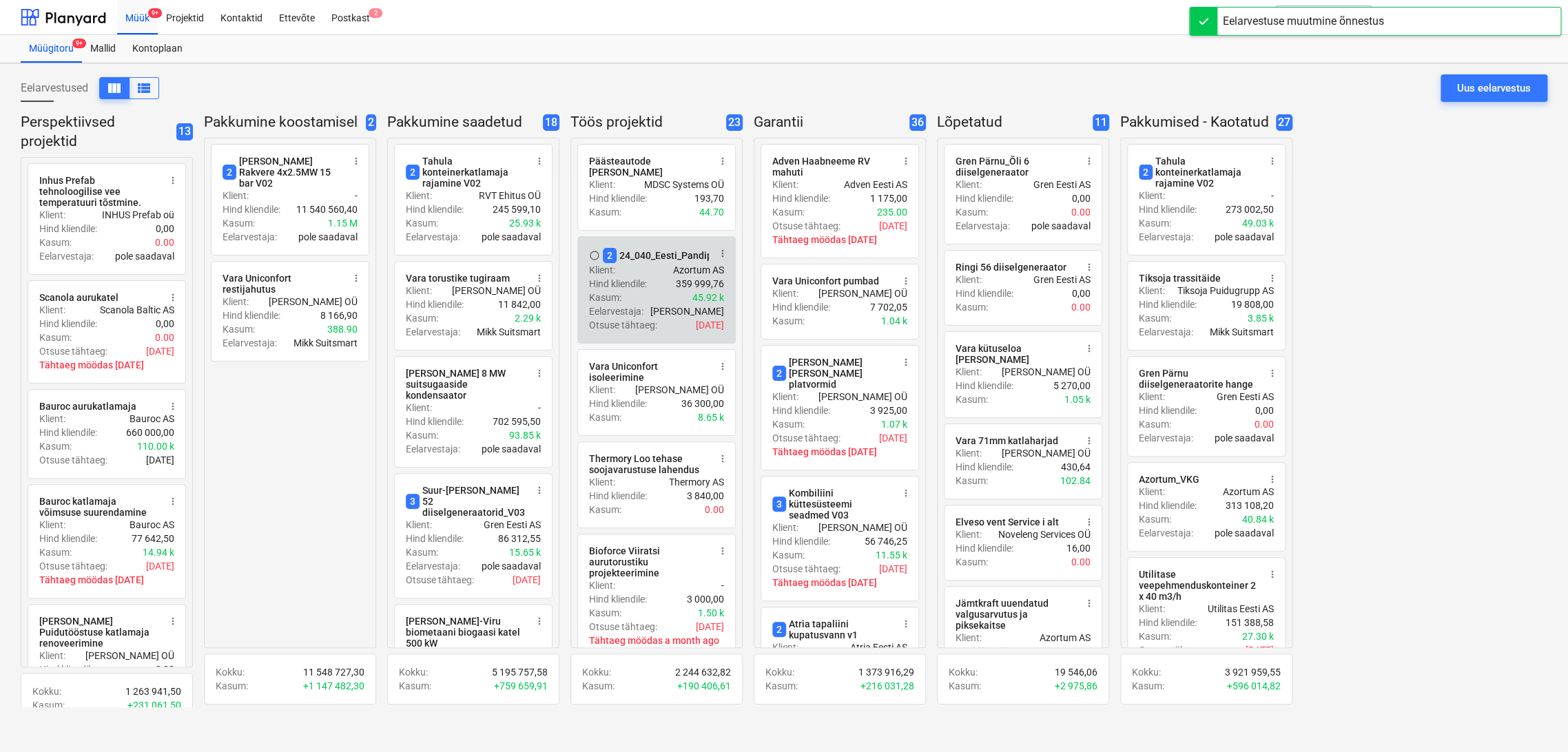
click at [664, 277] on div "Hind kliendile : 359 999,76" at bounding box center [656, 284] width 135 height 14
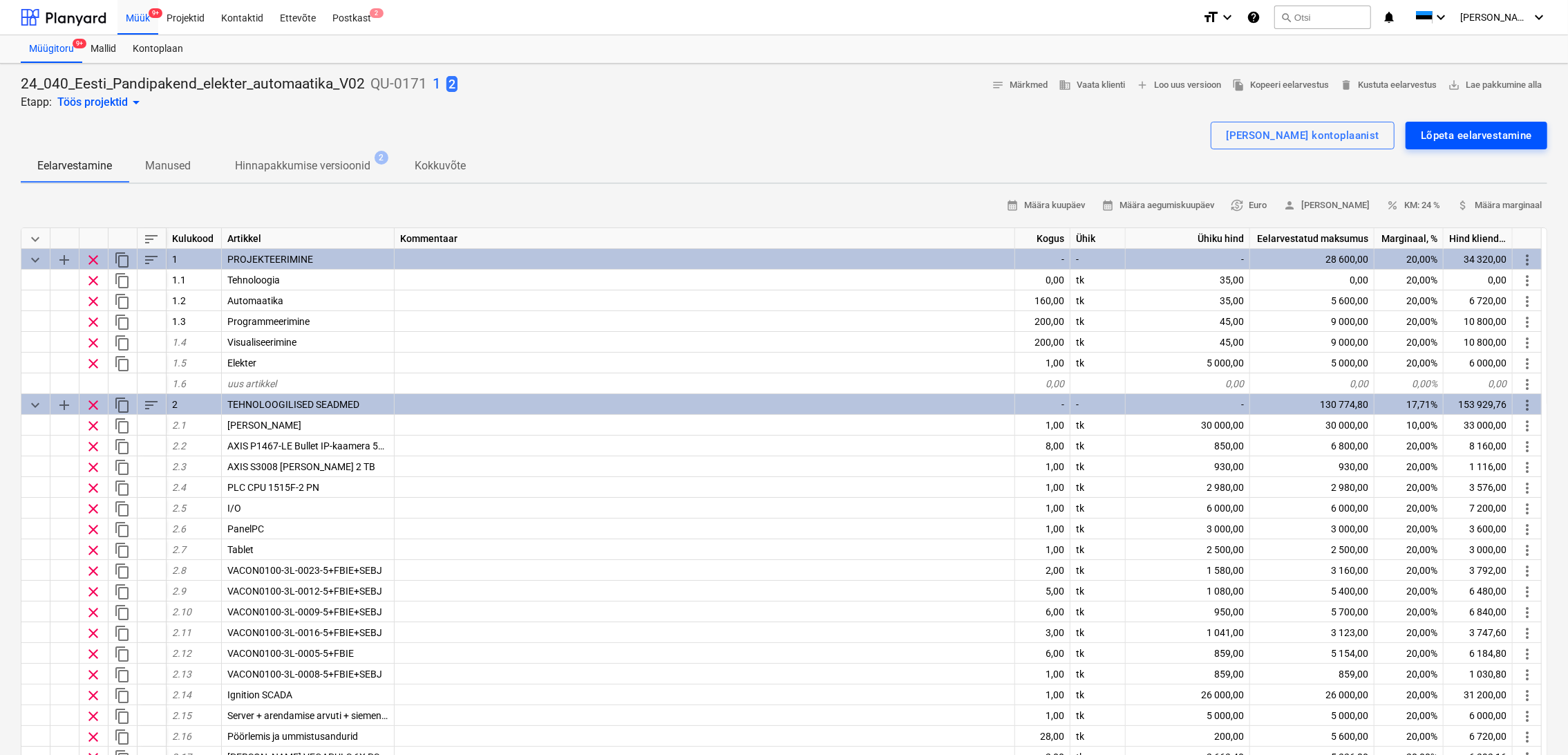
click at [1489, 136] on div "Lõpeta eelarvestamine" at bounding box center [1477, 135] width 112 height 18
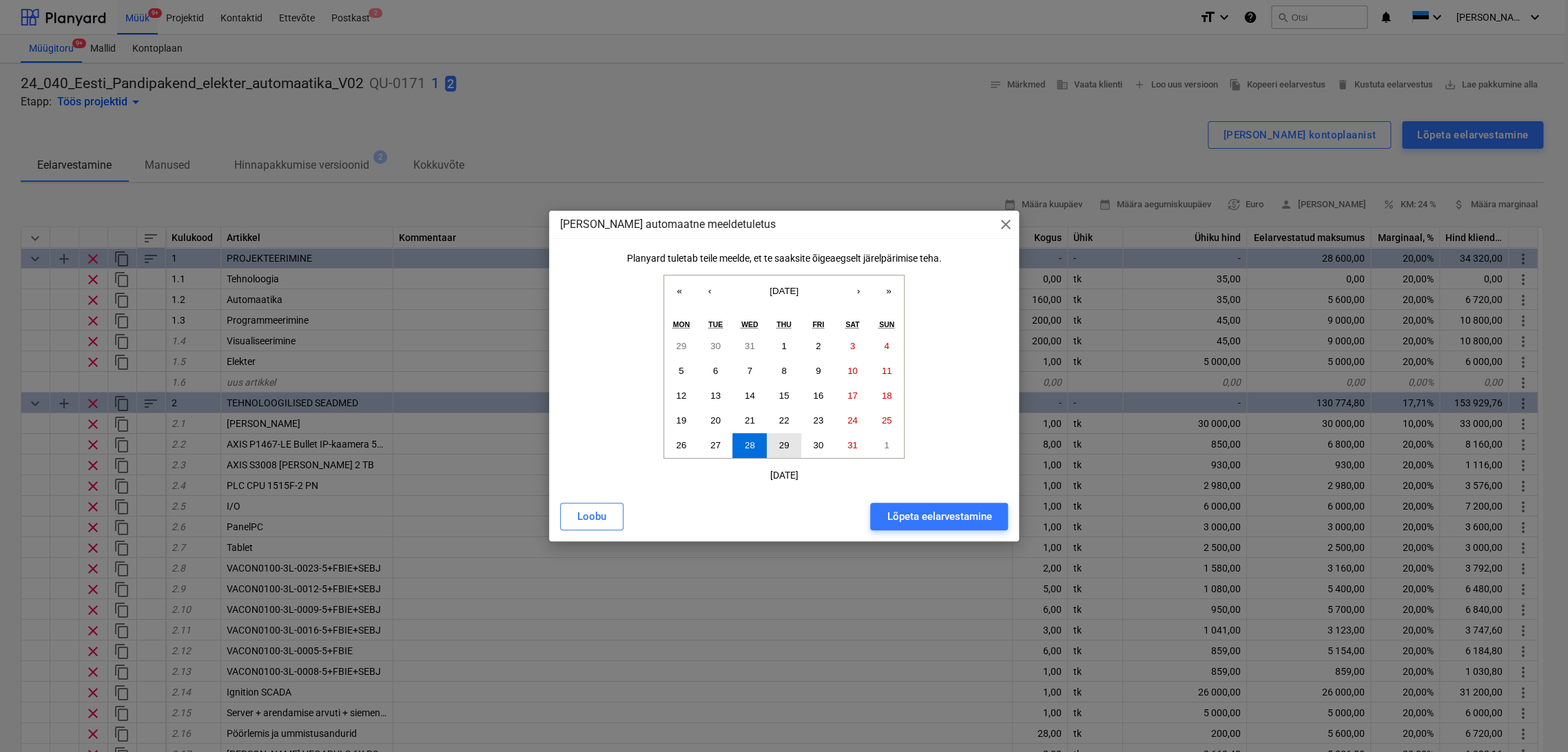
drag, startPoint x: 786, startPoint y: 445, endPoint x: 891, endPoint y: 483, distance: 111.7
click at [789, 442] on button "29" at bounding box center [784, 446] width 35 height 25
drag, startPoint x: 940, startPoint y: 515, endPoint x: 946, endPoint y: 500, distance: 16.2
click at [942, 508] on div "Lõpeta eelarvestamine" at bounding box center [939, 516] width 105 height 18
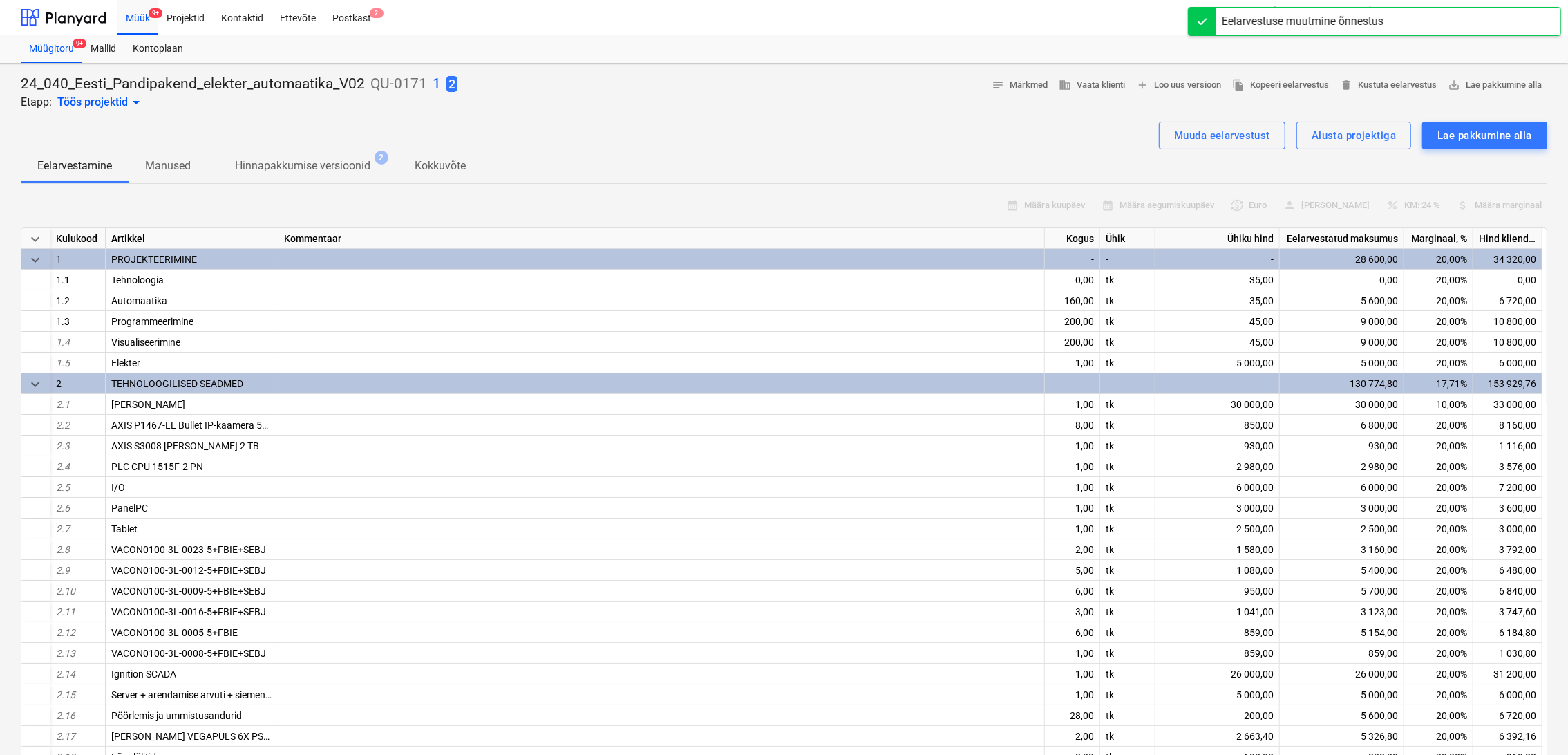
click at [1360, 132] on div "Alusta projektiga" at bounding box center [1353, 135] width 84 height 18
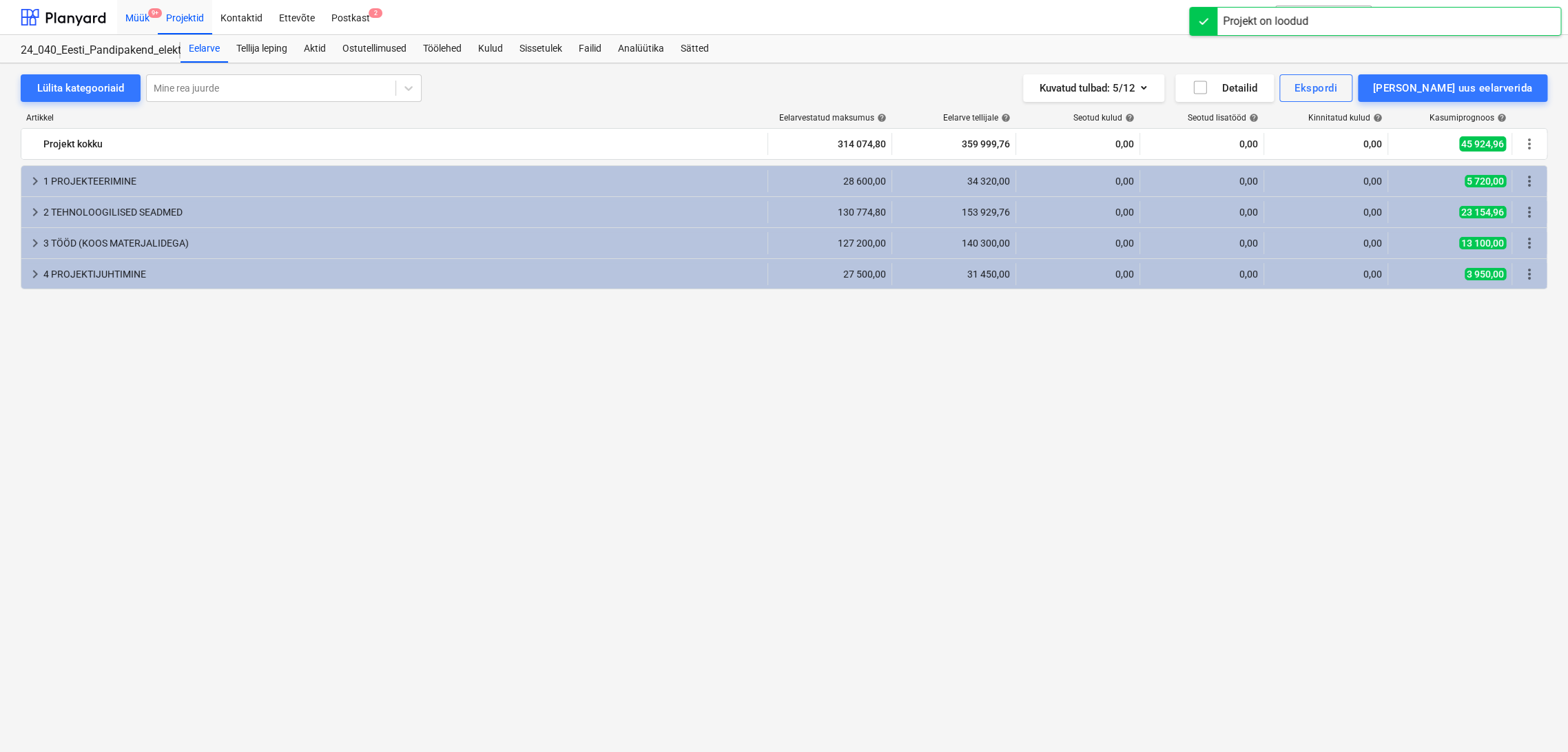
click at [144, 19] on div "Müük 9+" at bounding box center [137, 16] width 41 height 35
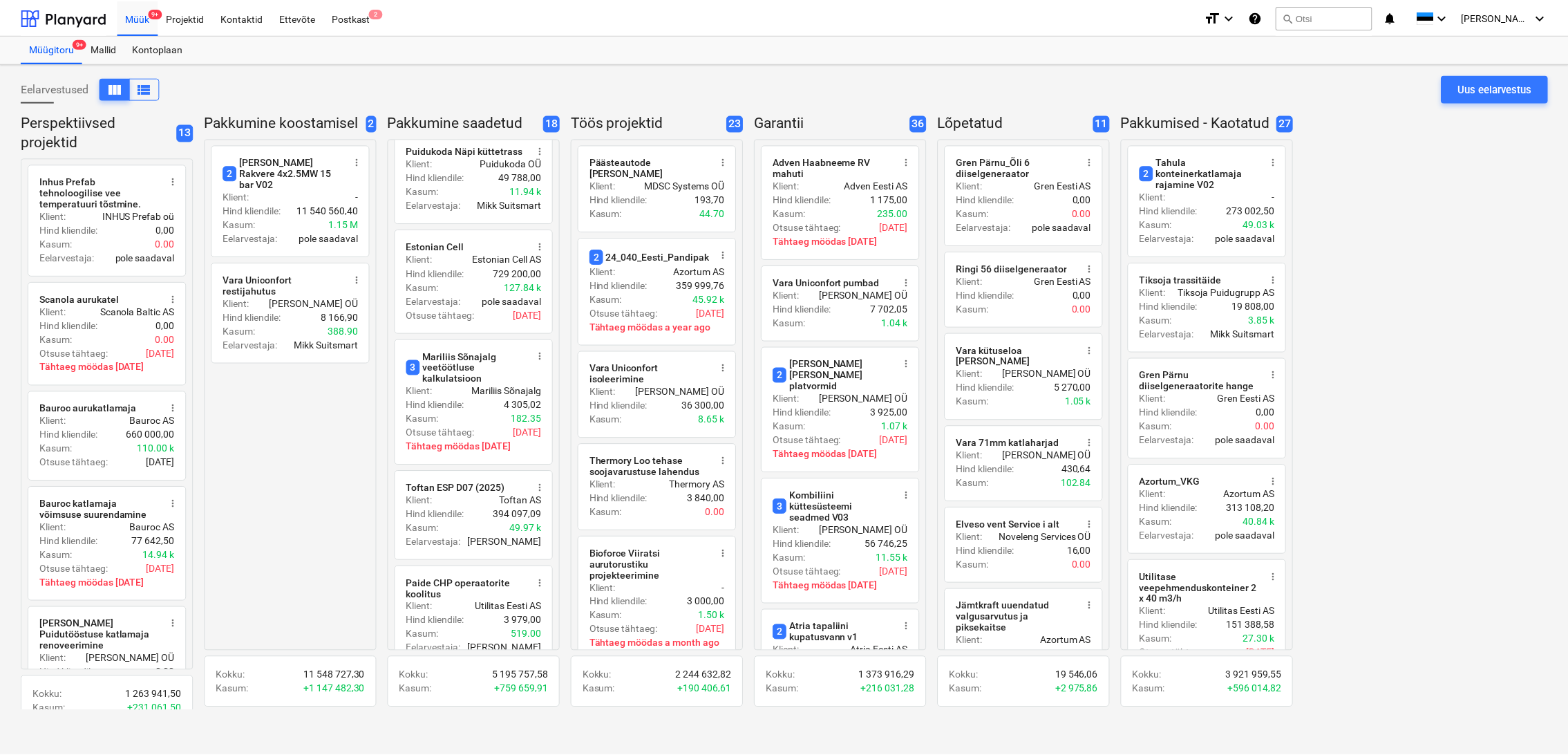
scroll to position [922, 0]
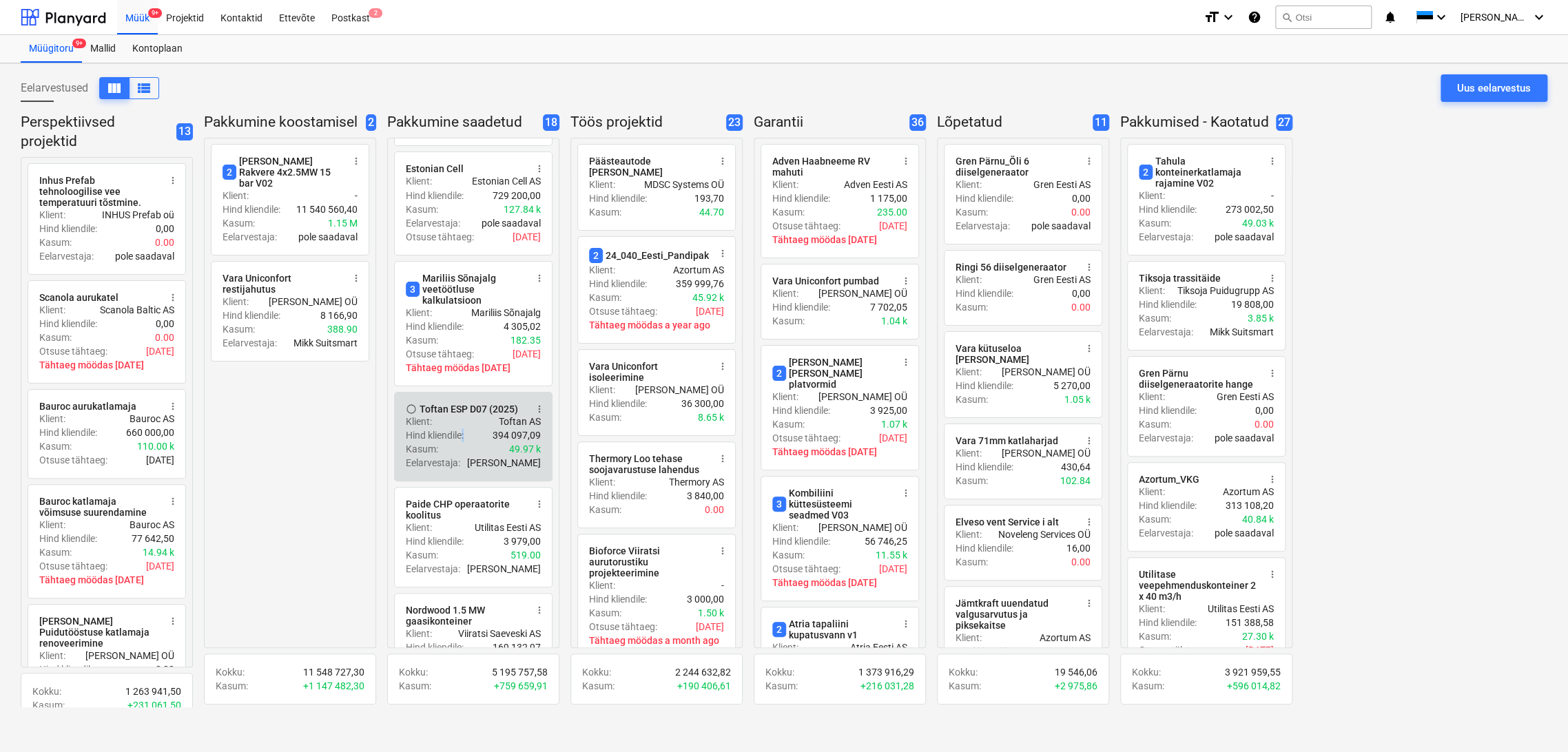
click at [463, 429] on div "Hind kliendile : 394 097,09" at bounding box center [472, 435] width 135 height 14
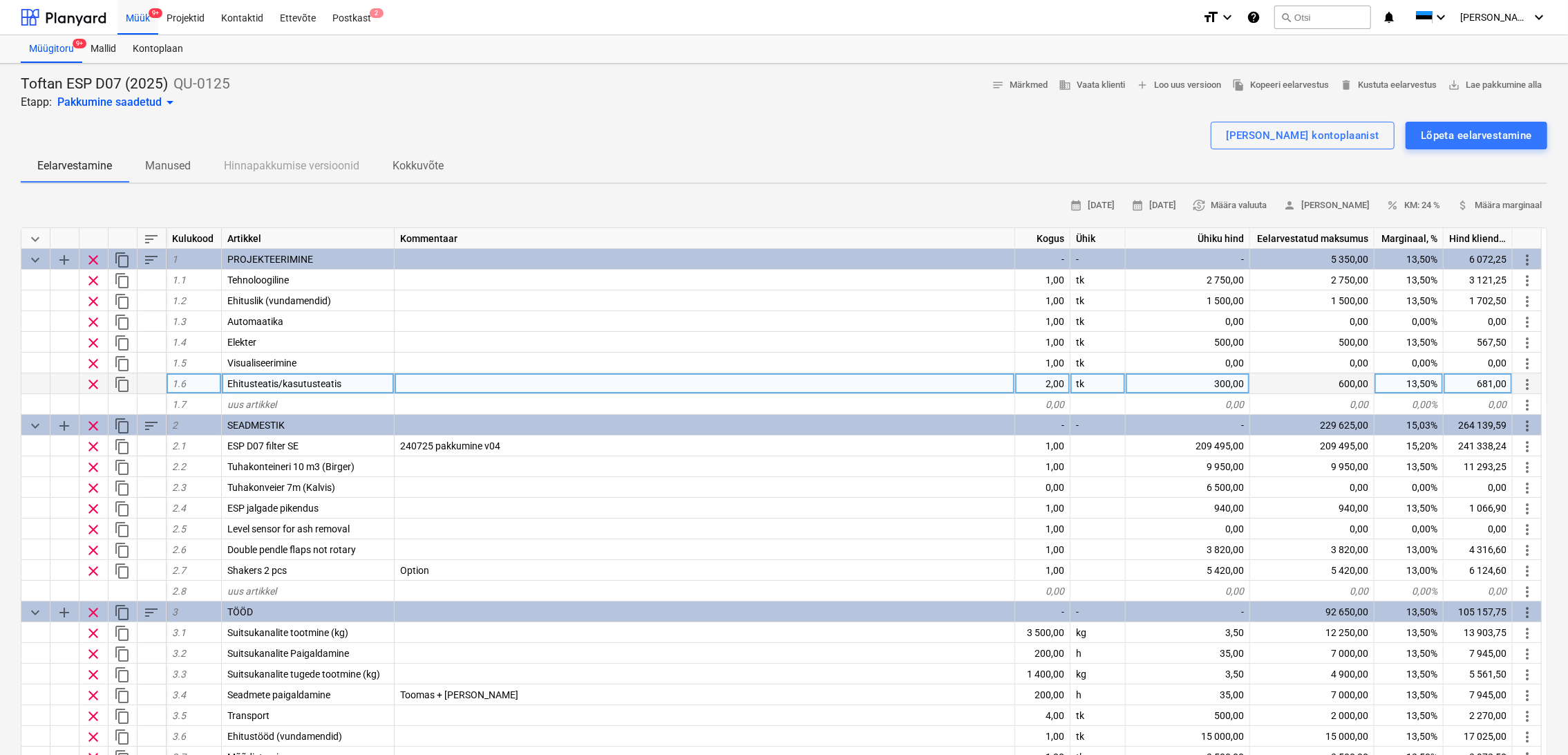
scroll to position [77, 0]
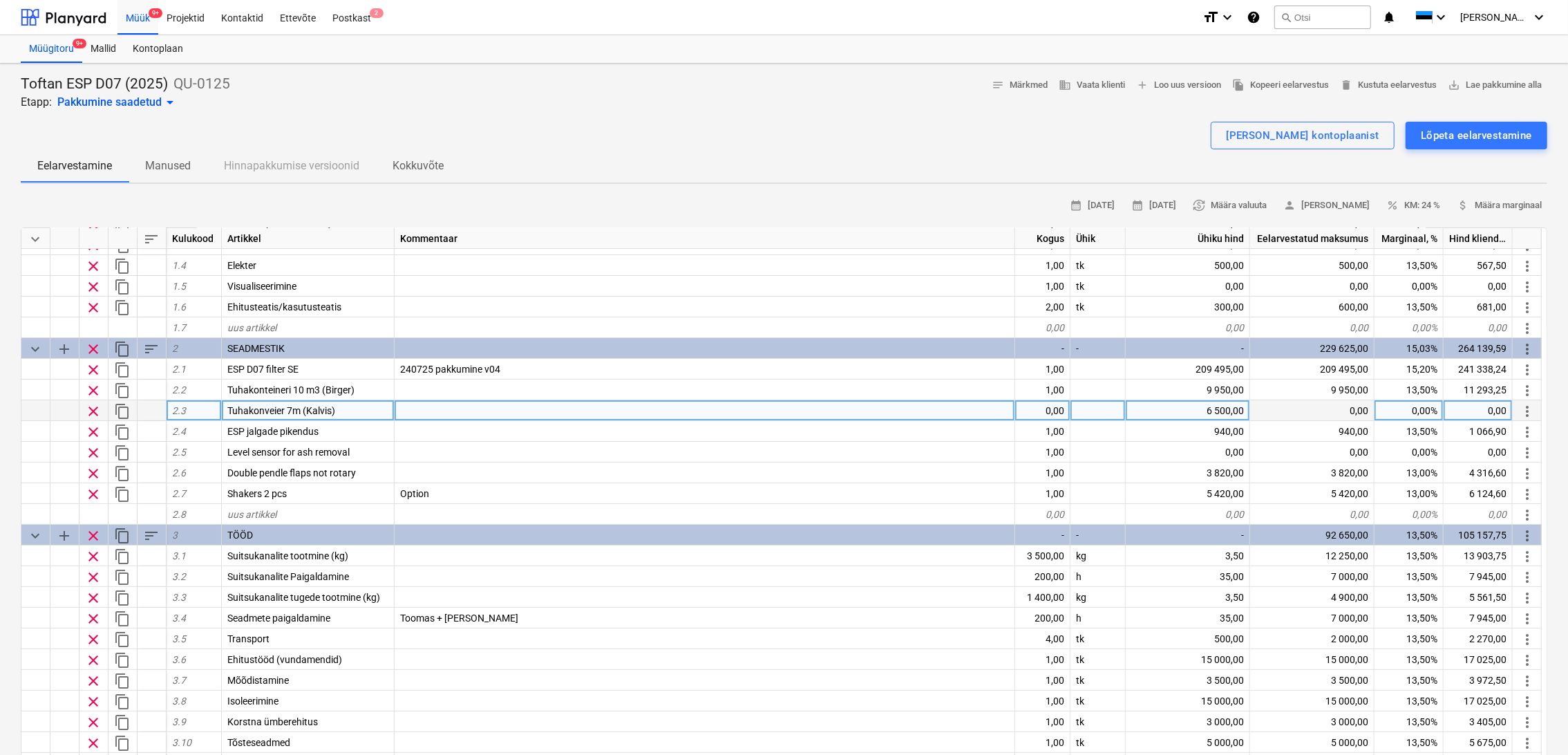
click at [94, 408] on span "clear" at bounding box center [94, 412] width 17 height 17
type textarea "x"
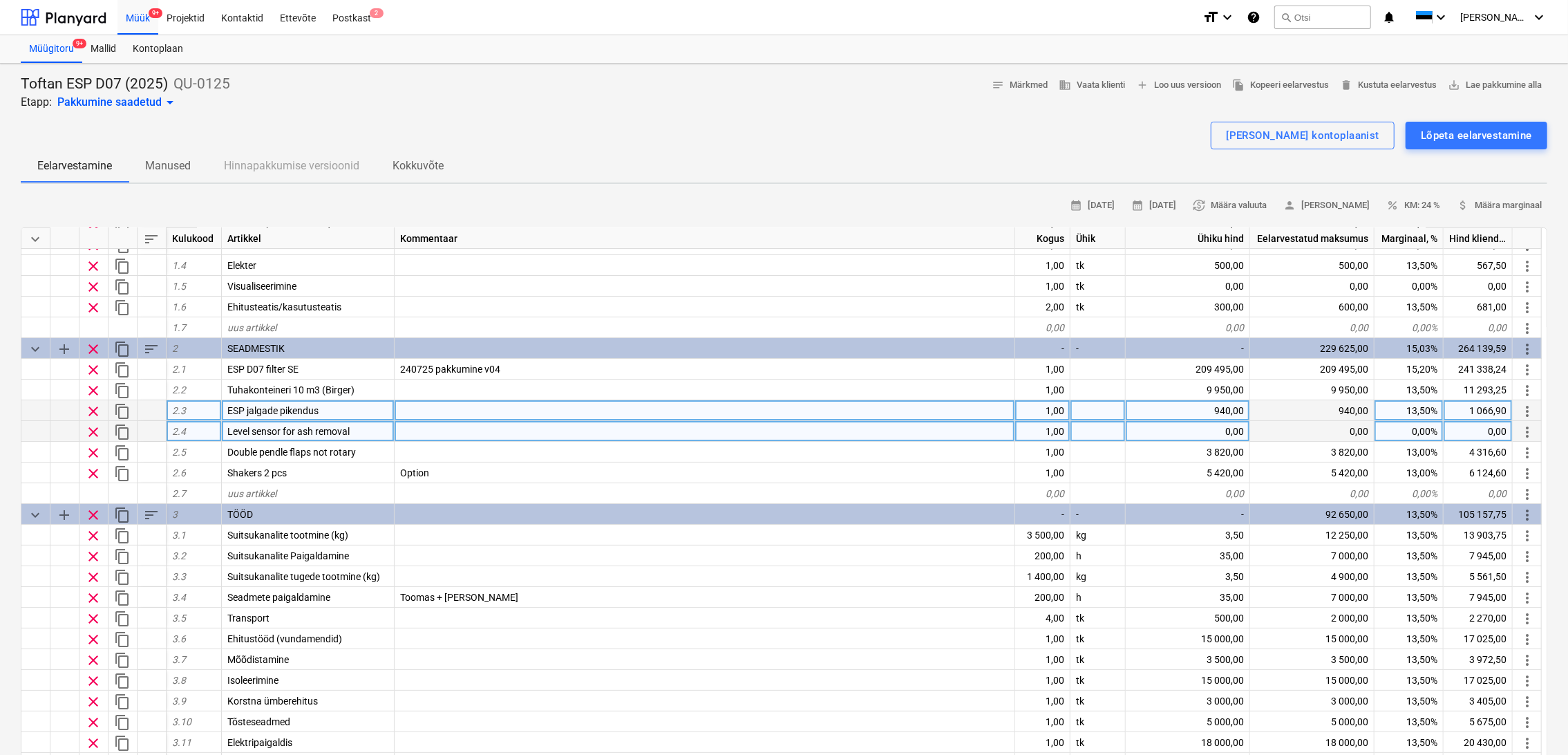
click at [439, 430] on div at bounding box center [705, 431] width 620 height 21
type input "sisaldub ESP hinnas"
type textarea "x"
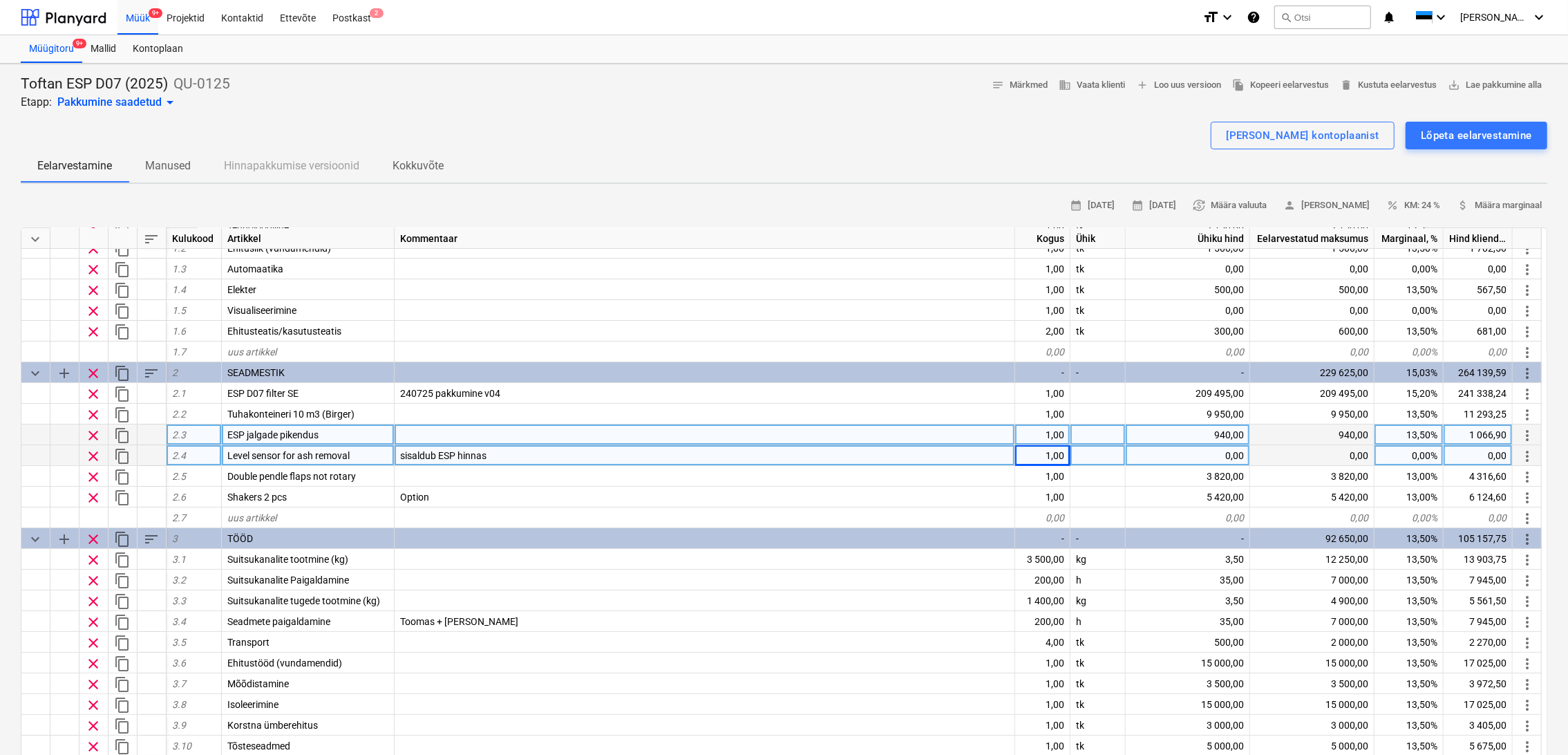
scroll to position [0, 0]
